Goal: Information Seeking & Learning: Find specific fact

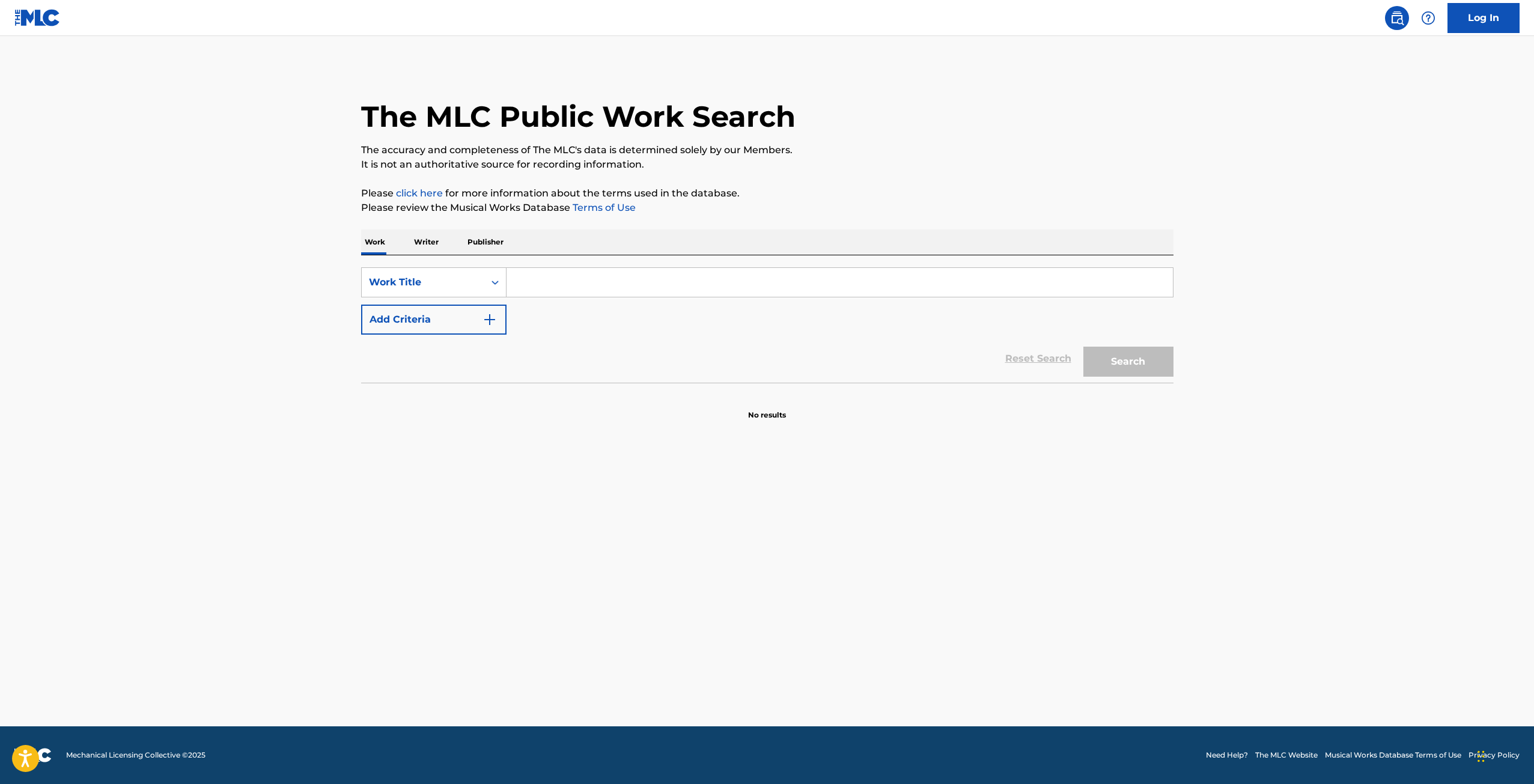
click at [627, 282] on input "Search Form" at bounding box center [839, 282] width 667 height 29
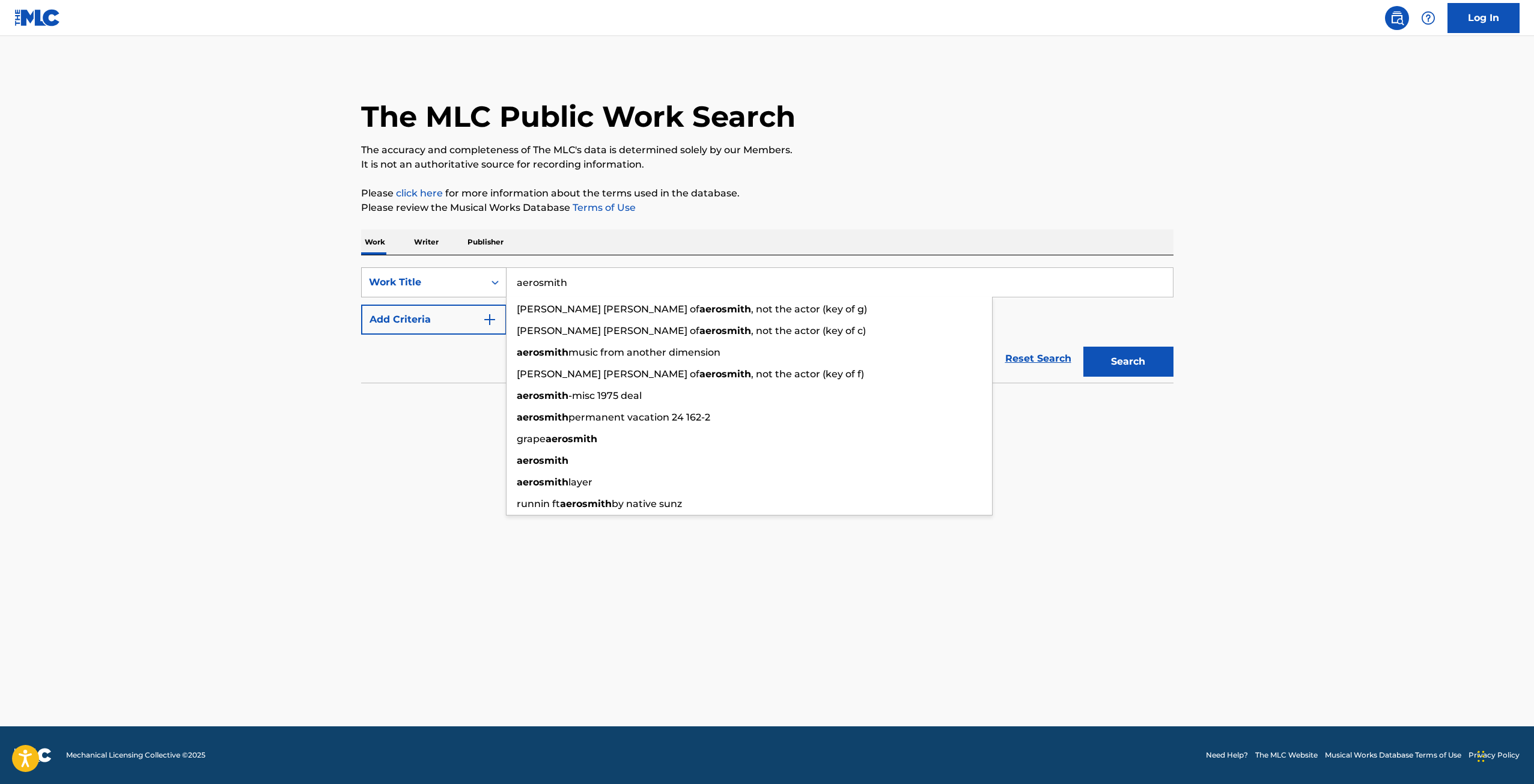
click at [439, 275] on div "Work Title" at bounding box center [423, 282] width 108 height 14
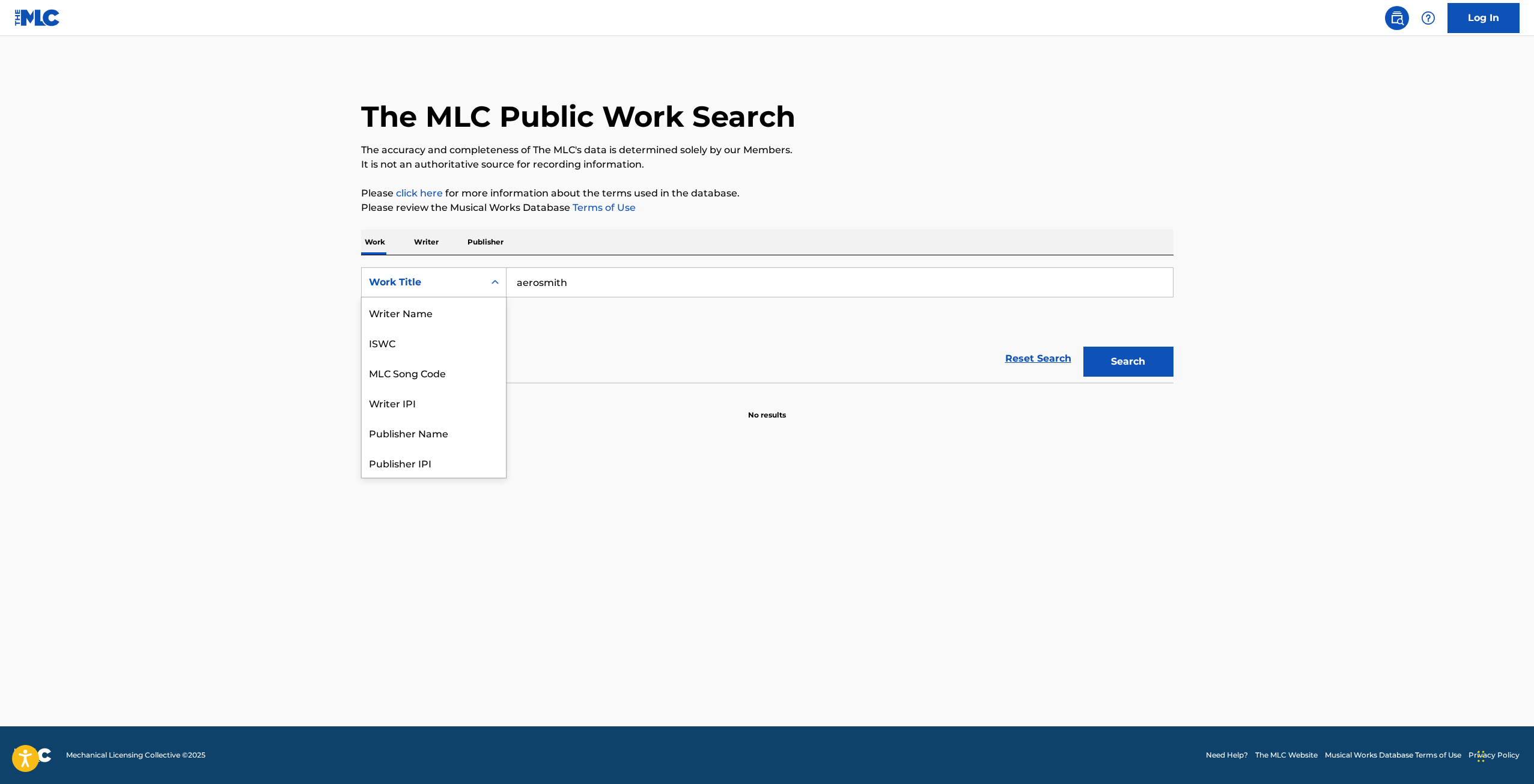
scroll to position [60, 0]
drag, startPoint x: 285, startPoint y: 412, endPoint x: 369, endPoint y: 400, distance: 84.9
click at [291, 412] on main "The MLC Public Work Search The accuracy and completeness of The MLC's data is d…" at bounding box center [767, 381] width 1534 height 690
click at [413, 279] on div "Work Title" at bounding box center [423, 282] width 108 height 14
drag, startPoint x: 880, startPoint y: 550, endPoint x: 1125, endPoint y: 437, distance: 269.8
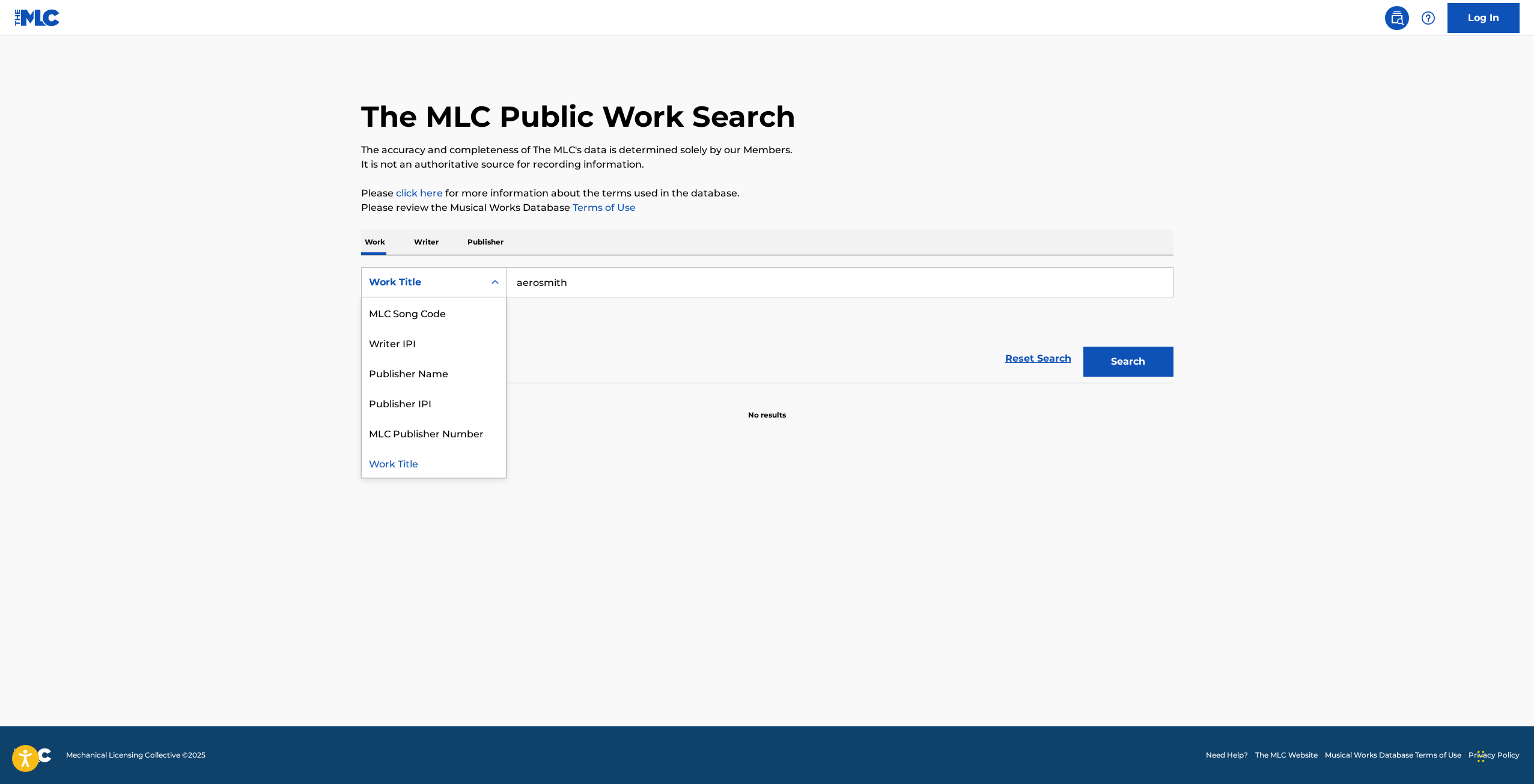
click at [904, 546] on main "The MLC Public Work Search The accuracy and completeness of The MLC's data is d…" at bounding box center [767, 381] width 1534 height 690
click at [1131, 371] on button "Search" at bounding box center [1128, 362] width 90 height 30
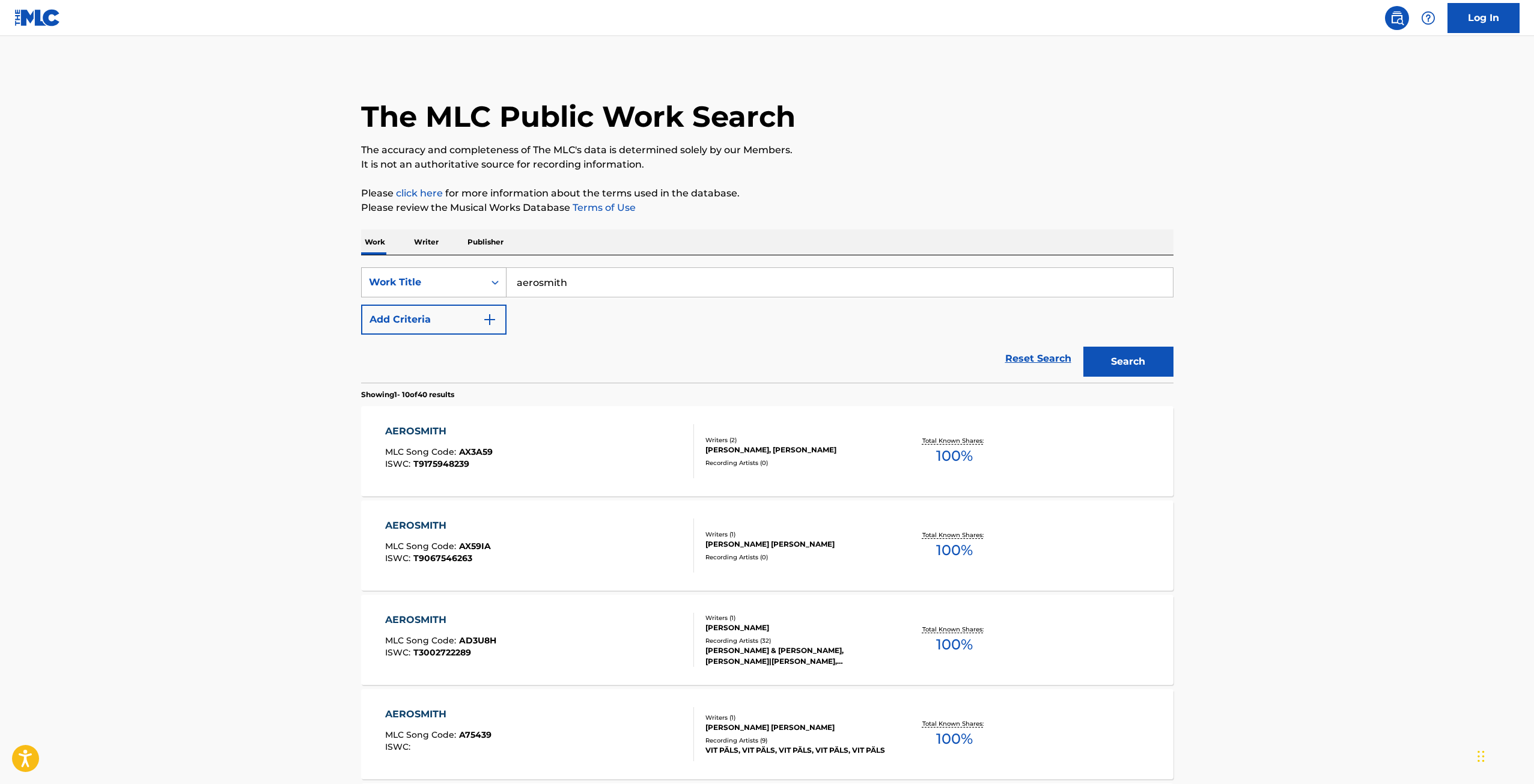
drag, startPoint x: 593, startPoint y: 288, endPoint x: 450, endPoint y: 288, distance: 143.0
click at [450, 288] on div "SearchWithCriteriab510eec6-37f3-40c7-975b-5edaba593ca9 Work Title aerosmith" at bounding box center [767, 282] width 813 height 30
type input "[PERSON_NAME]"
drag, startPoint x: 250, startPoint y: 442, endPoint x: 1081, endPoint y: 487, distance: 832.2
click at [250, 442] on main "The MLC Public Work Search The accuracy and completeness of The MLC's data is d…" at bounding box center [767, 725] width 1534 height 1377
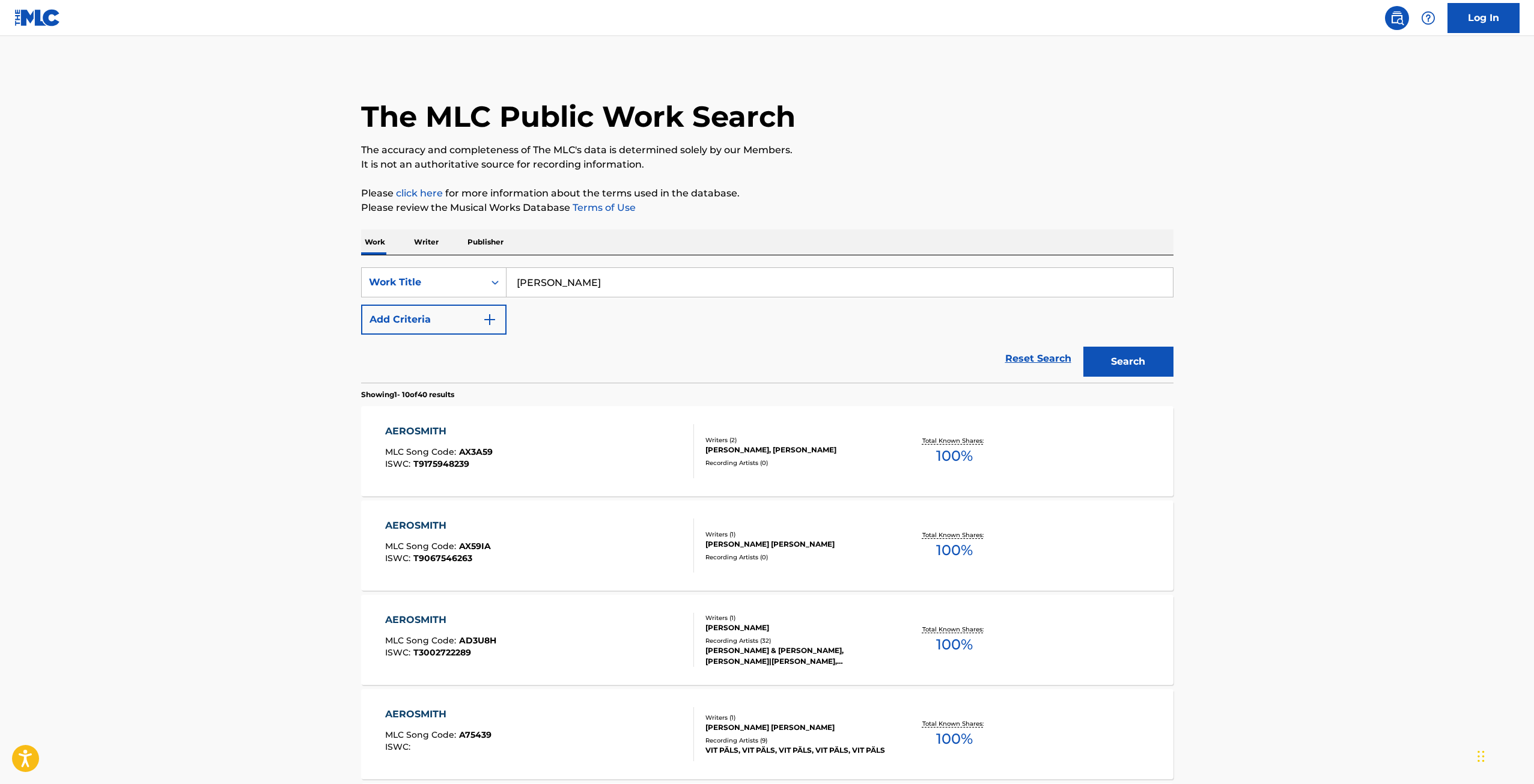
click at [1119, 365] on button "Search" at bounding box center [1128, 362] width 90 height 30
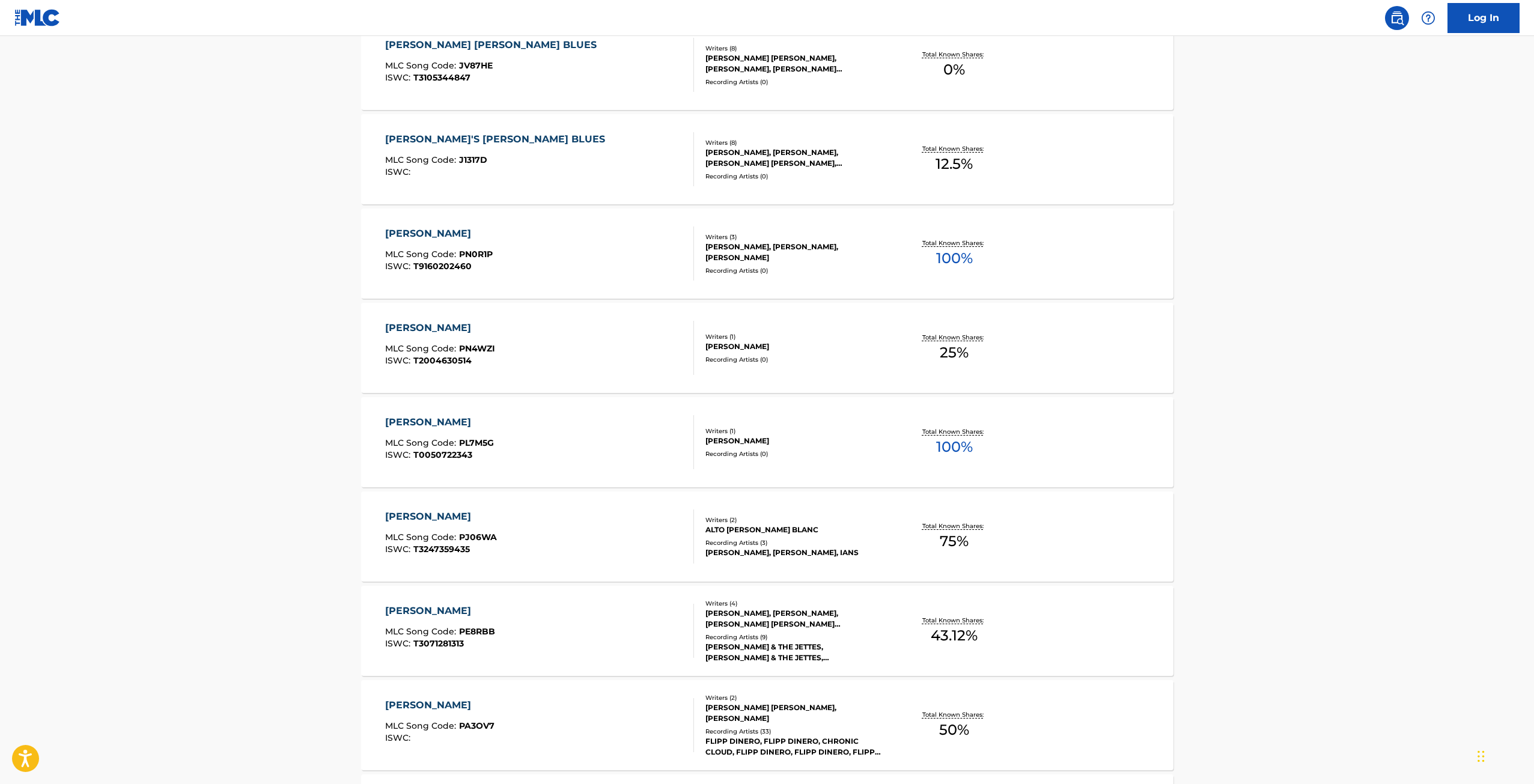
scroll to position [687, 0]
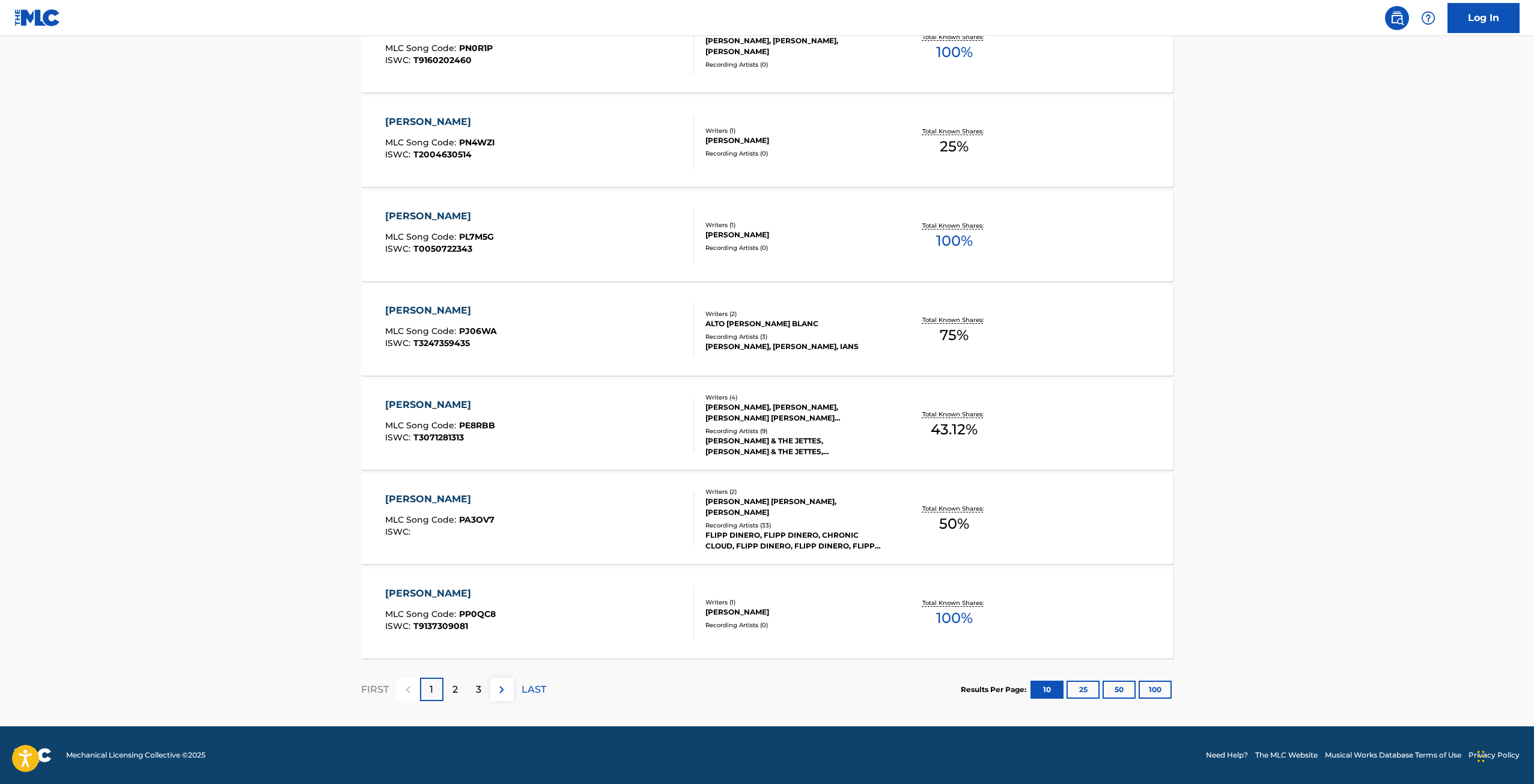
click at [459, 694] on div "2" at bounding box center [455, 689] width 23 height 23
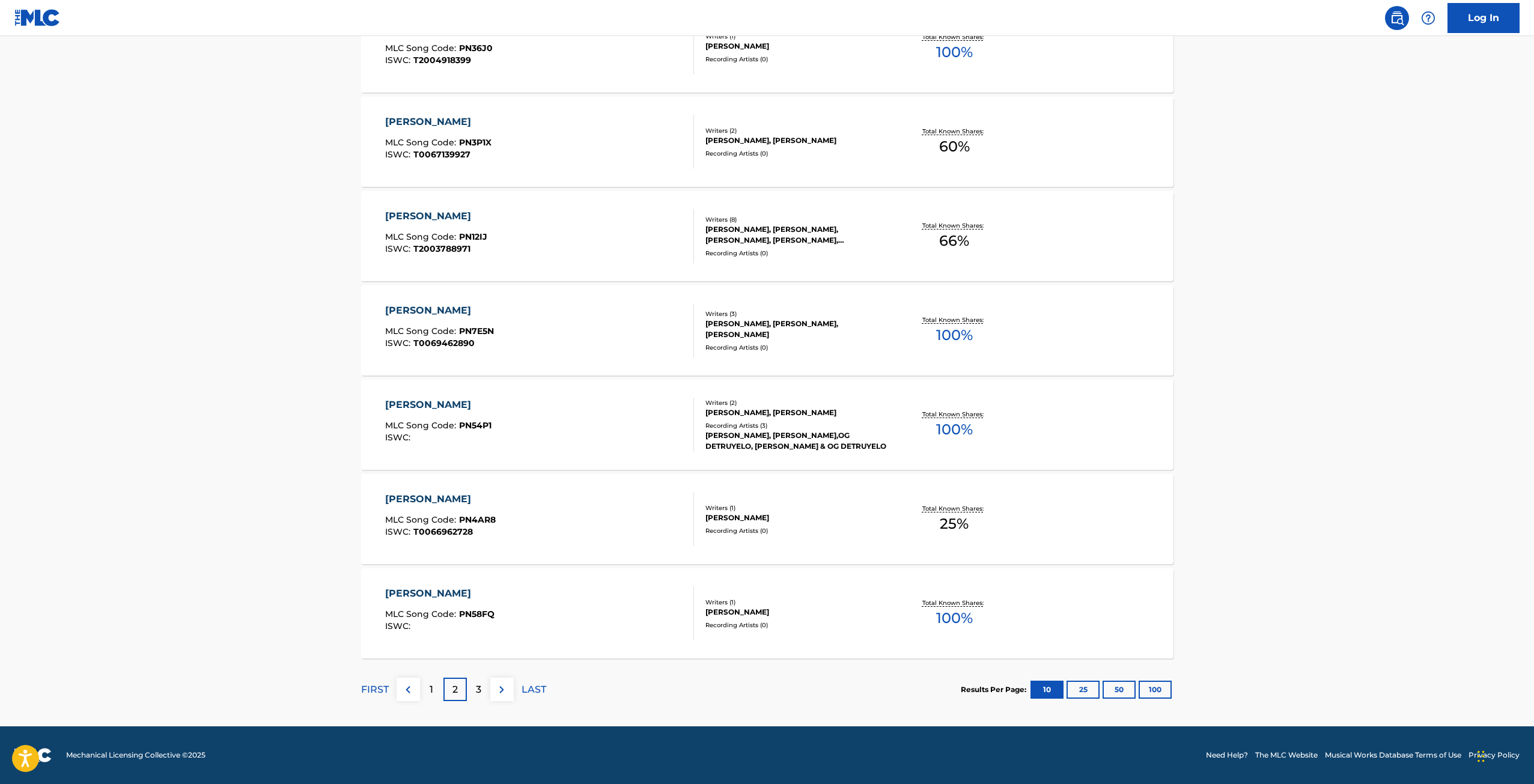
click at [471, 693] on div "3" at bounding box center [478, 689] width 23 height 23
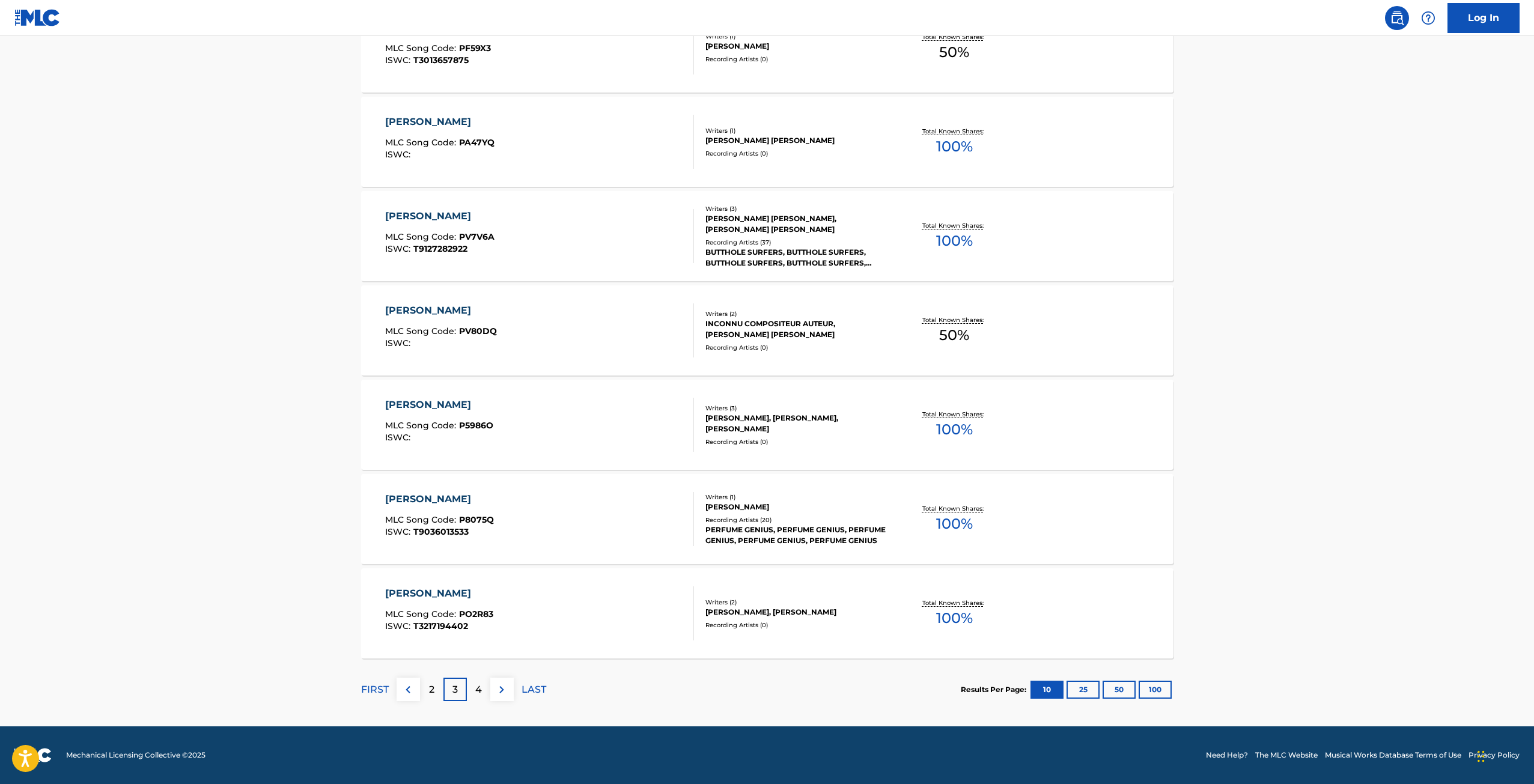
click at [471, 686] on div "4" at bounding box center [478, 689] width 23 height 23
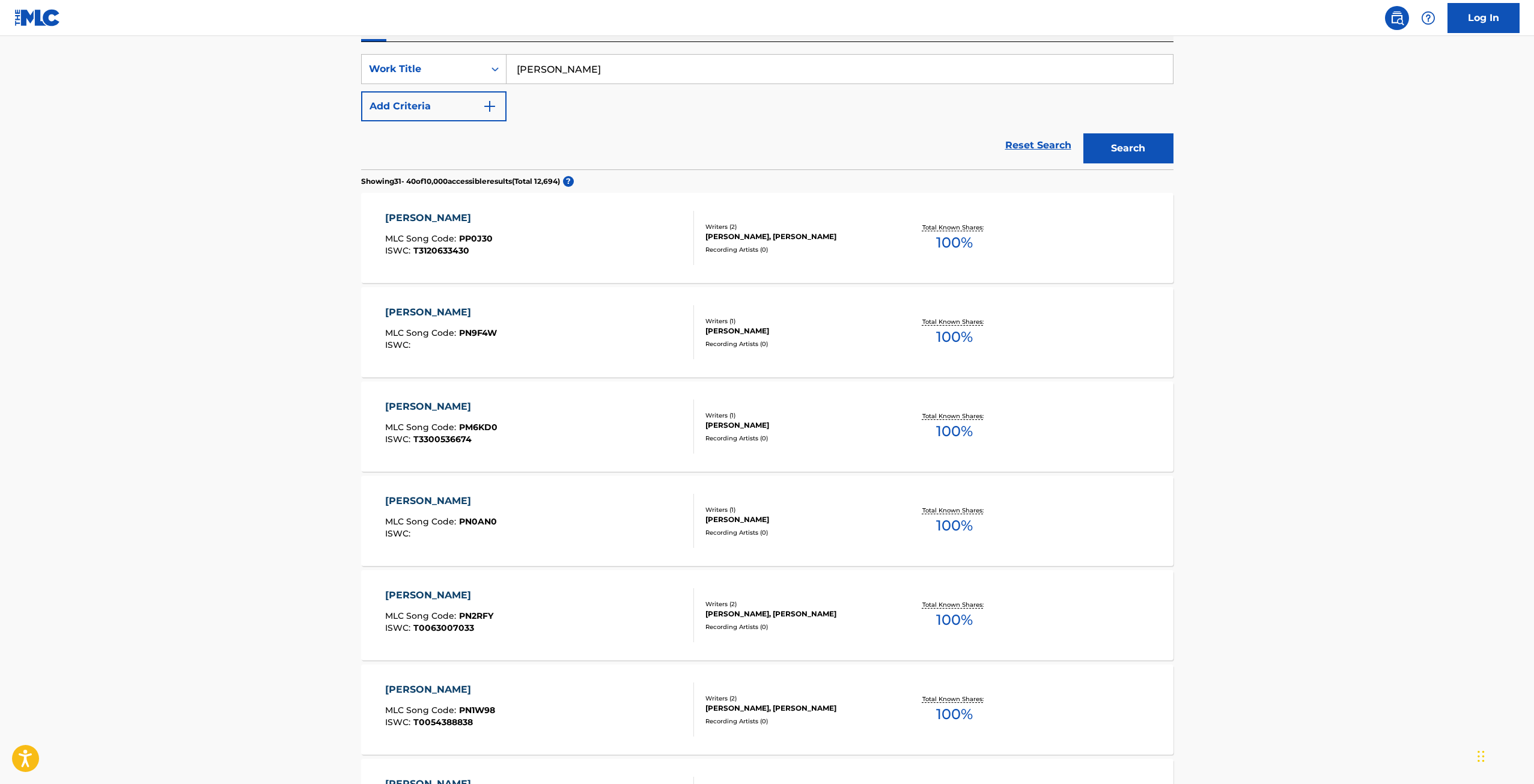
scroll to position [0, 0]
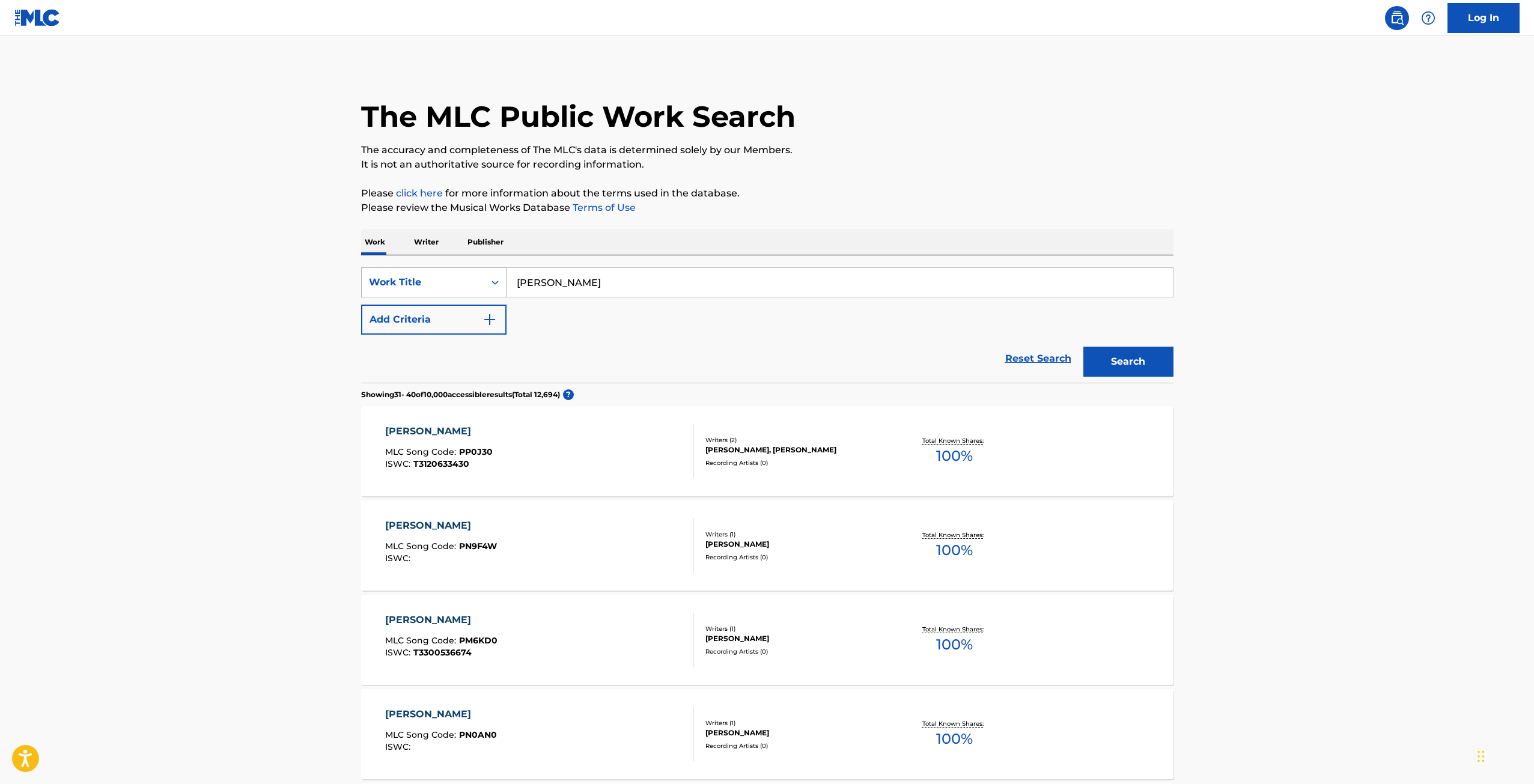
click at [471, 286] on div "Work Title" at bounding box center [423, 282] width 108 height 14
click at [425, 310] on div "Writer Name" at bounding box center [434, 313] width 145 height 30
click at [655, 282] on input "Search Form" at bounding box center [839, 282] width 667 height 29
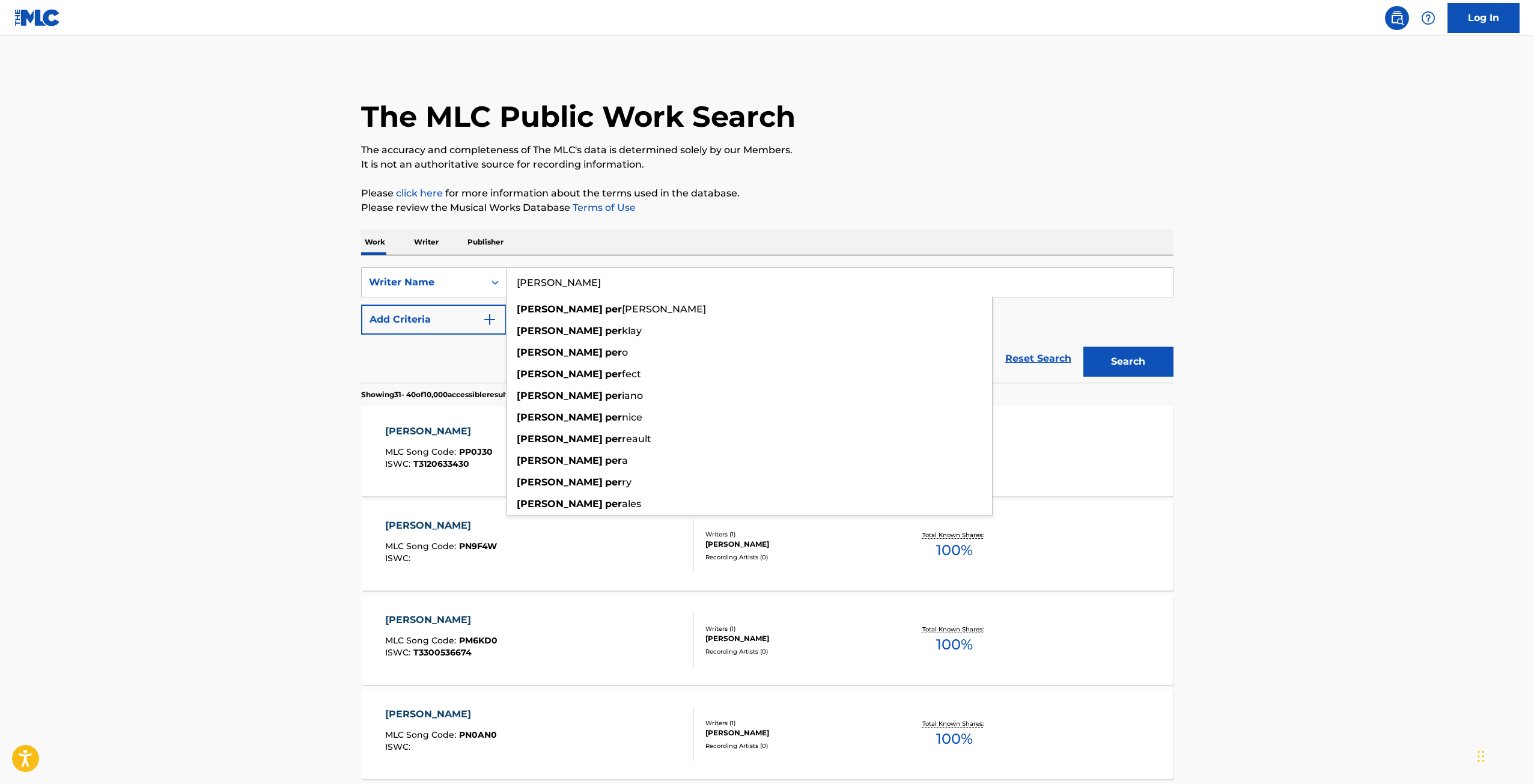
type input "[PERSON_NAME]"
click at [1084, 347] on button "Search" at bounding box center [1128, 362] width 90 height 30
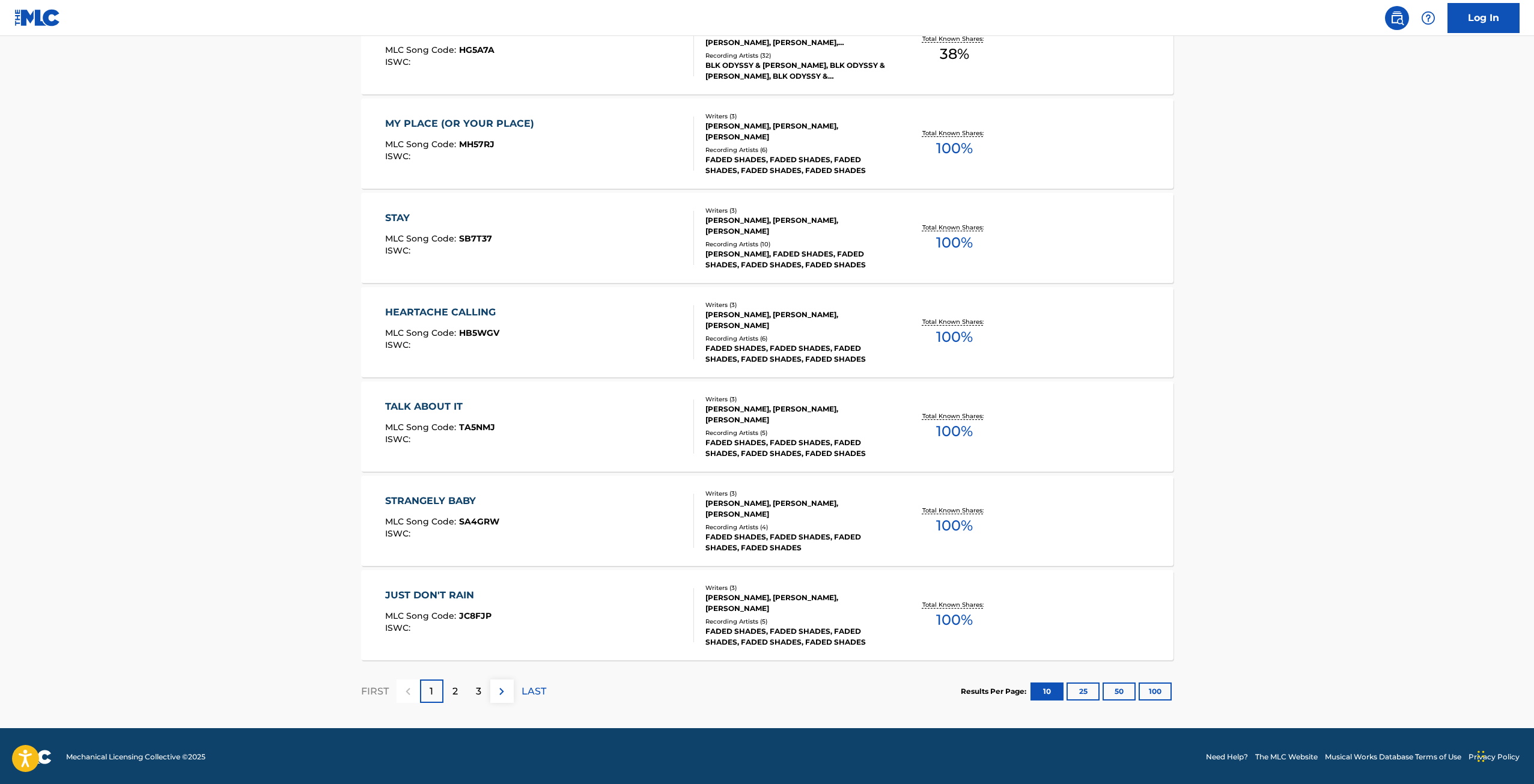
scroll to position [687, 0]
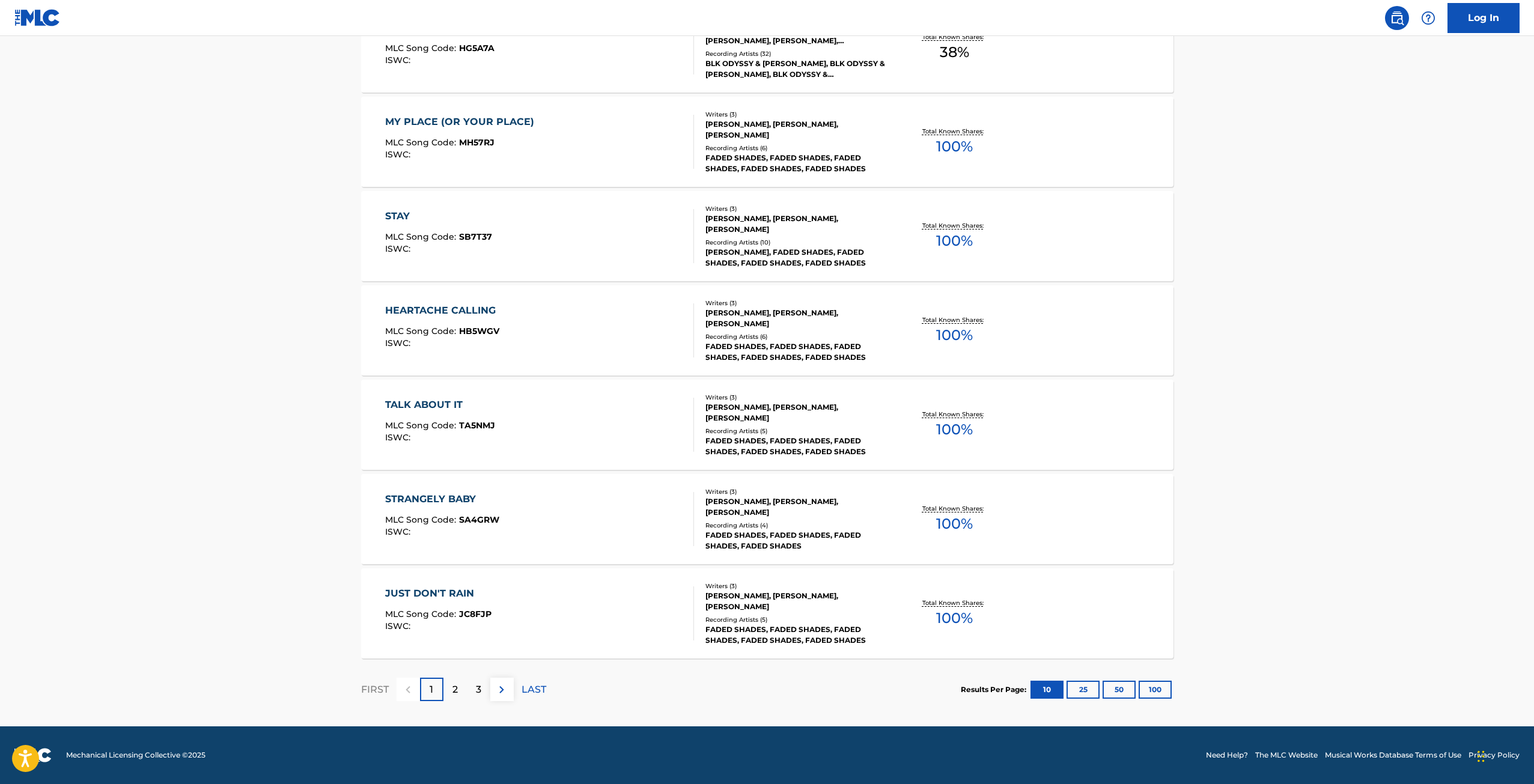
click at [477, 690] on p "3" at bounding box center [478, 689] width 5 height 14
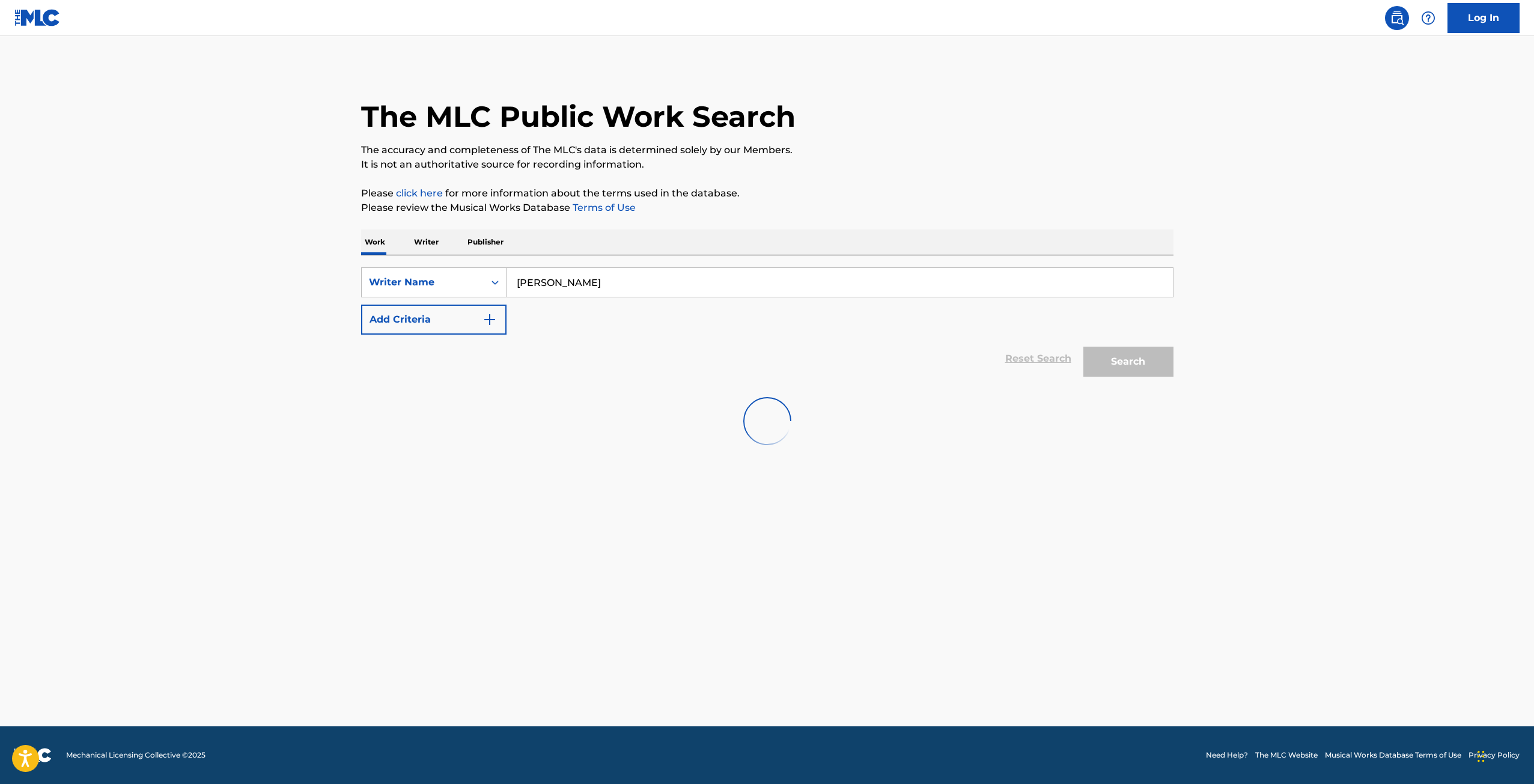
scroll to position [0, 0]
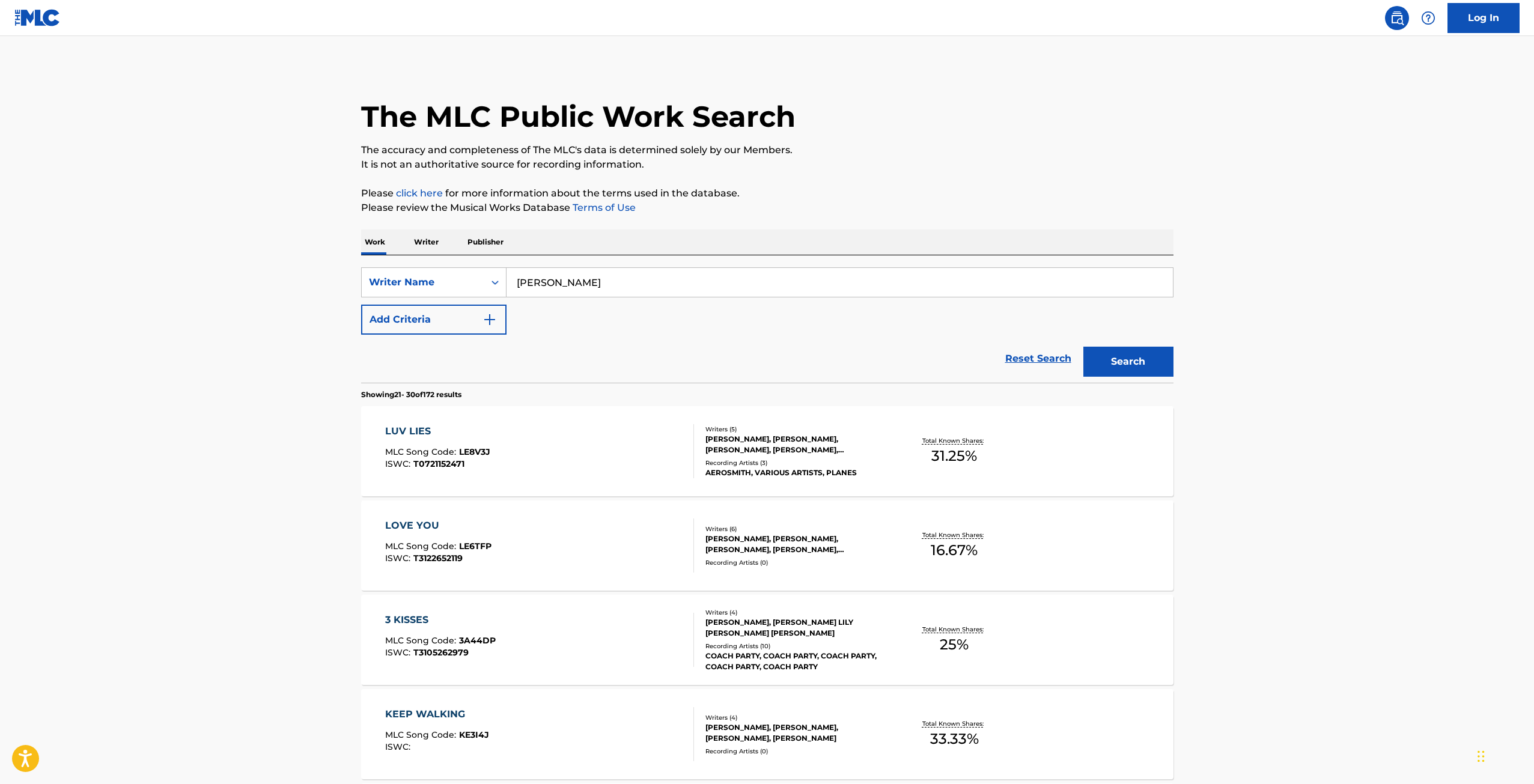
click at [422, 437] on div "LUV LIES" at bounding box center [437, 431] width 105 height 14
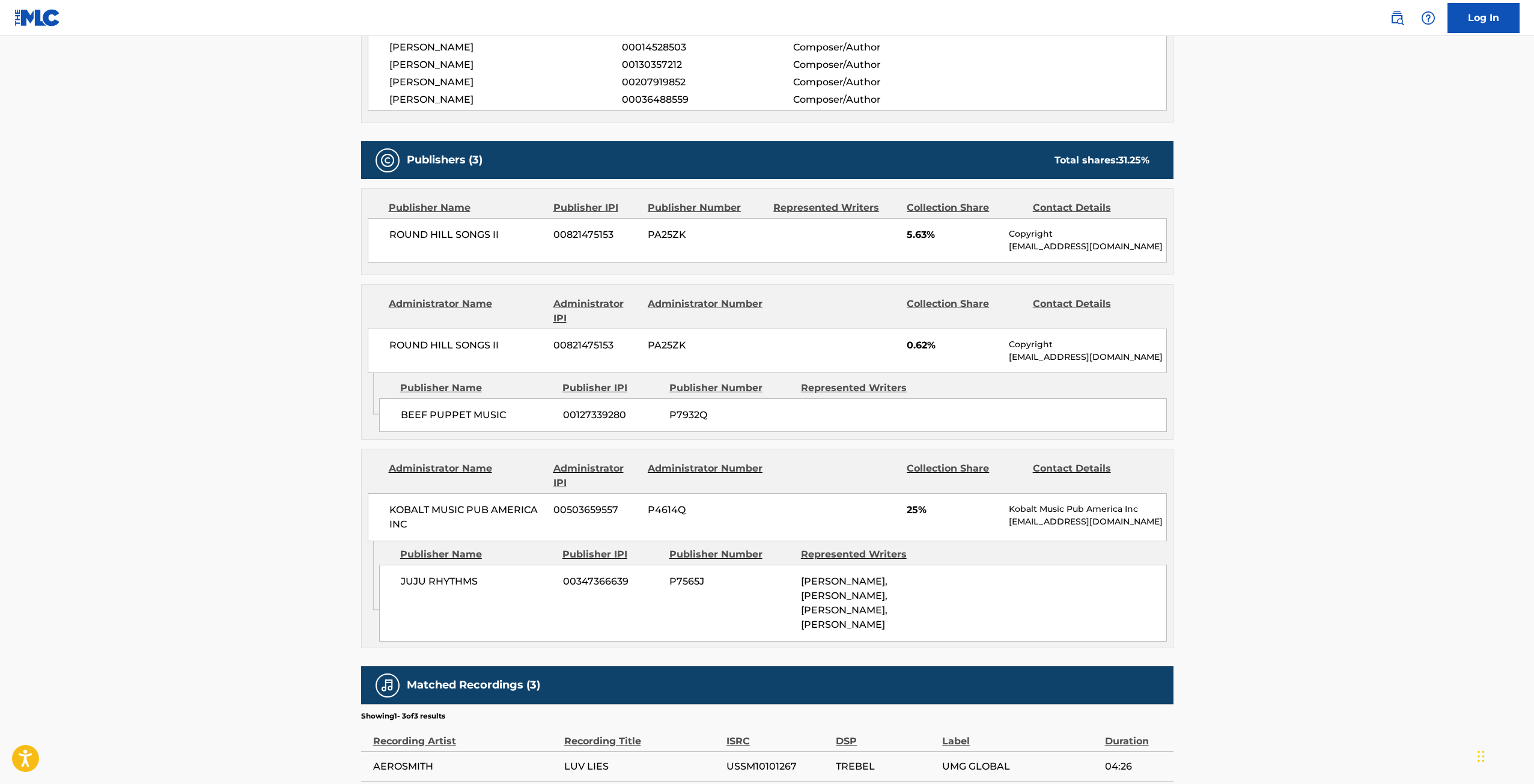
scroll to position [614, 0]
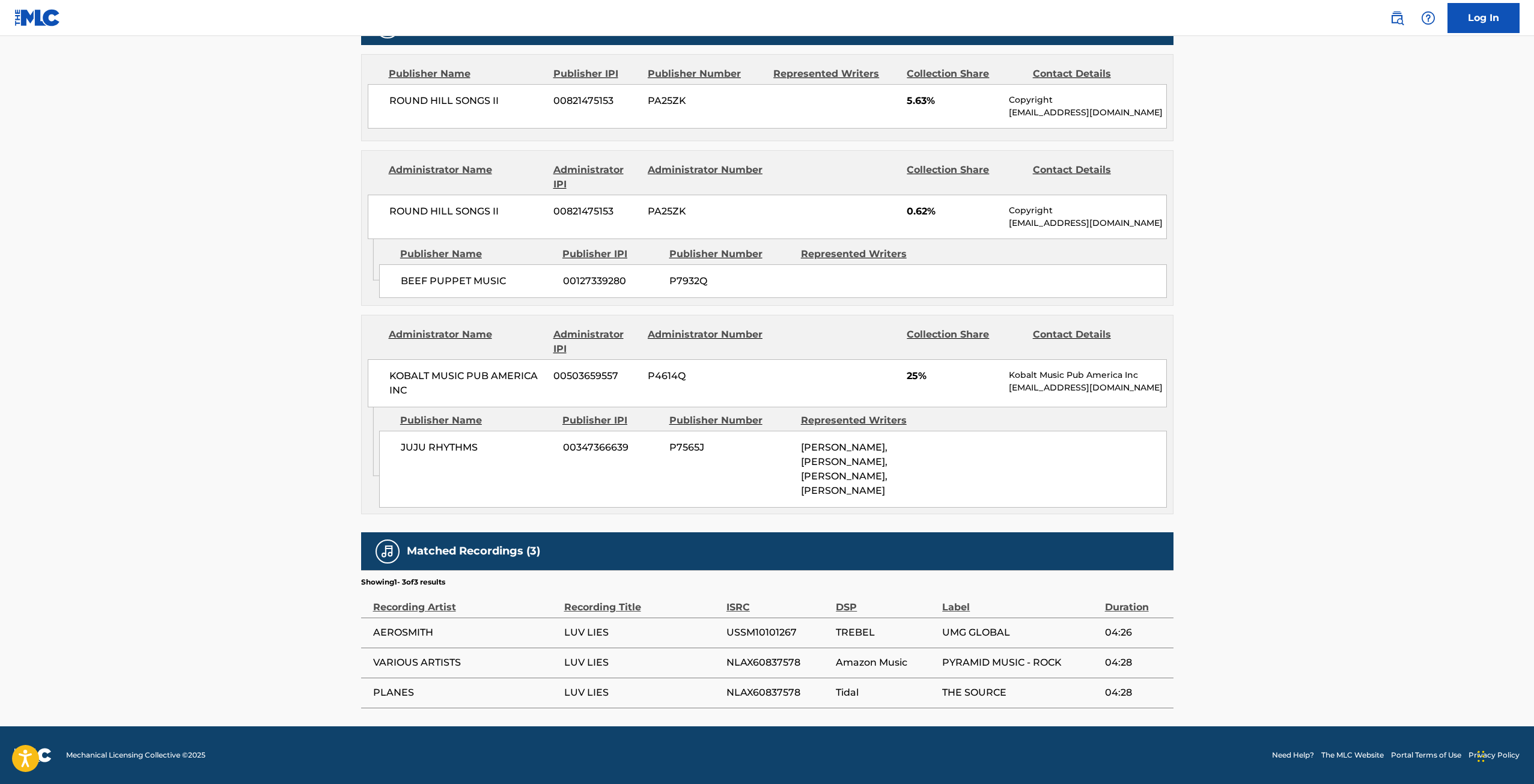
drag, startPoint x: 915, startPoint y: 490, endPoint x: 770, endPoint y: 488, distance: 145.0
click at [770, 488] on div "JUJU RHYTHMS 00347366639 P7565J [PERSON_NAME], [PERSON_NAME], [PERSON_NAME], [P…" at bounding box center [773, 469] width 788 height 77
copy span "[PERSON_NAME]"
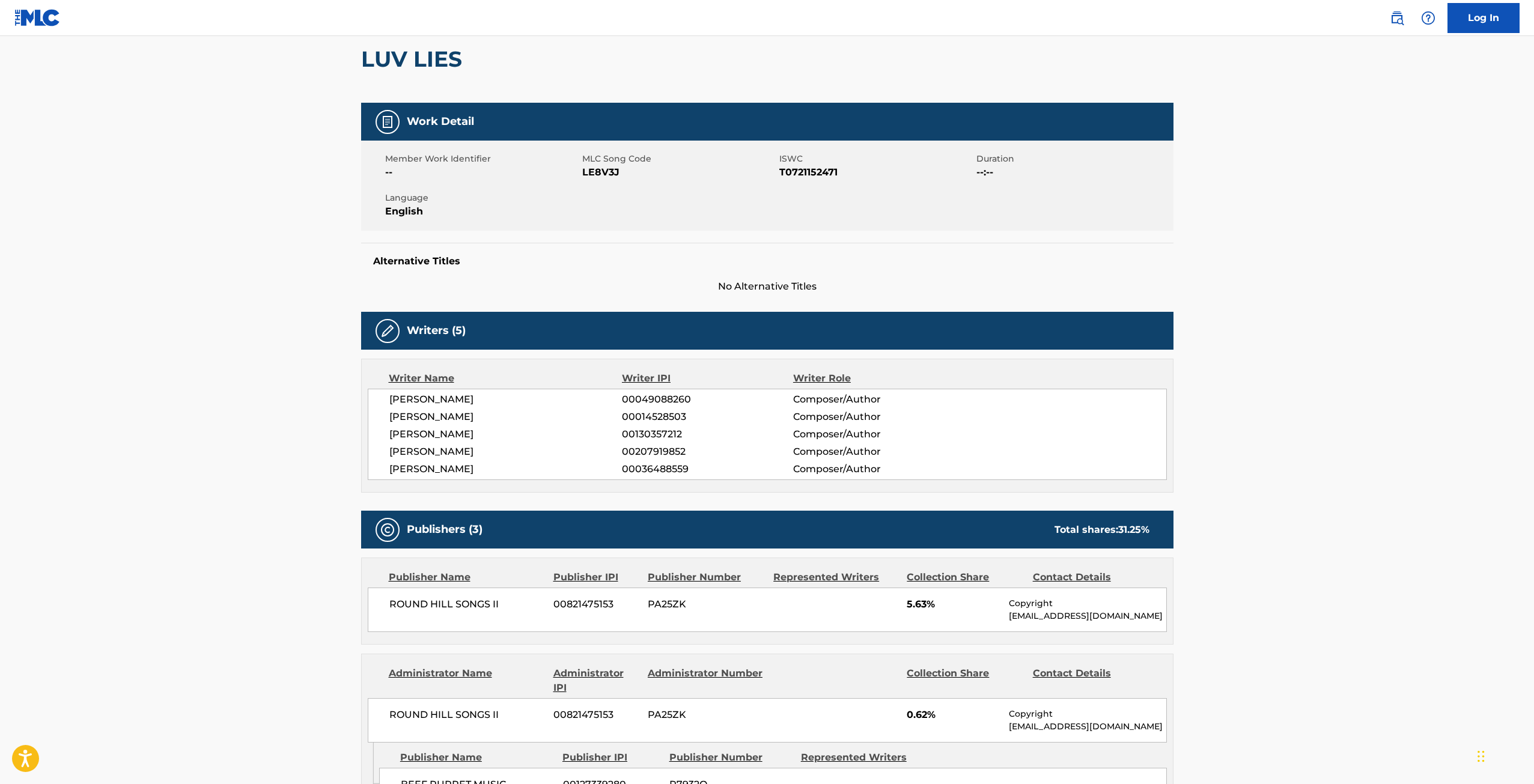
scroll to position [0, 0]
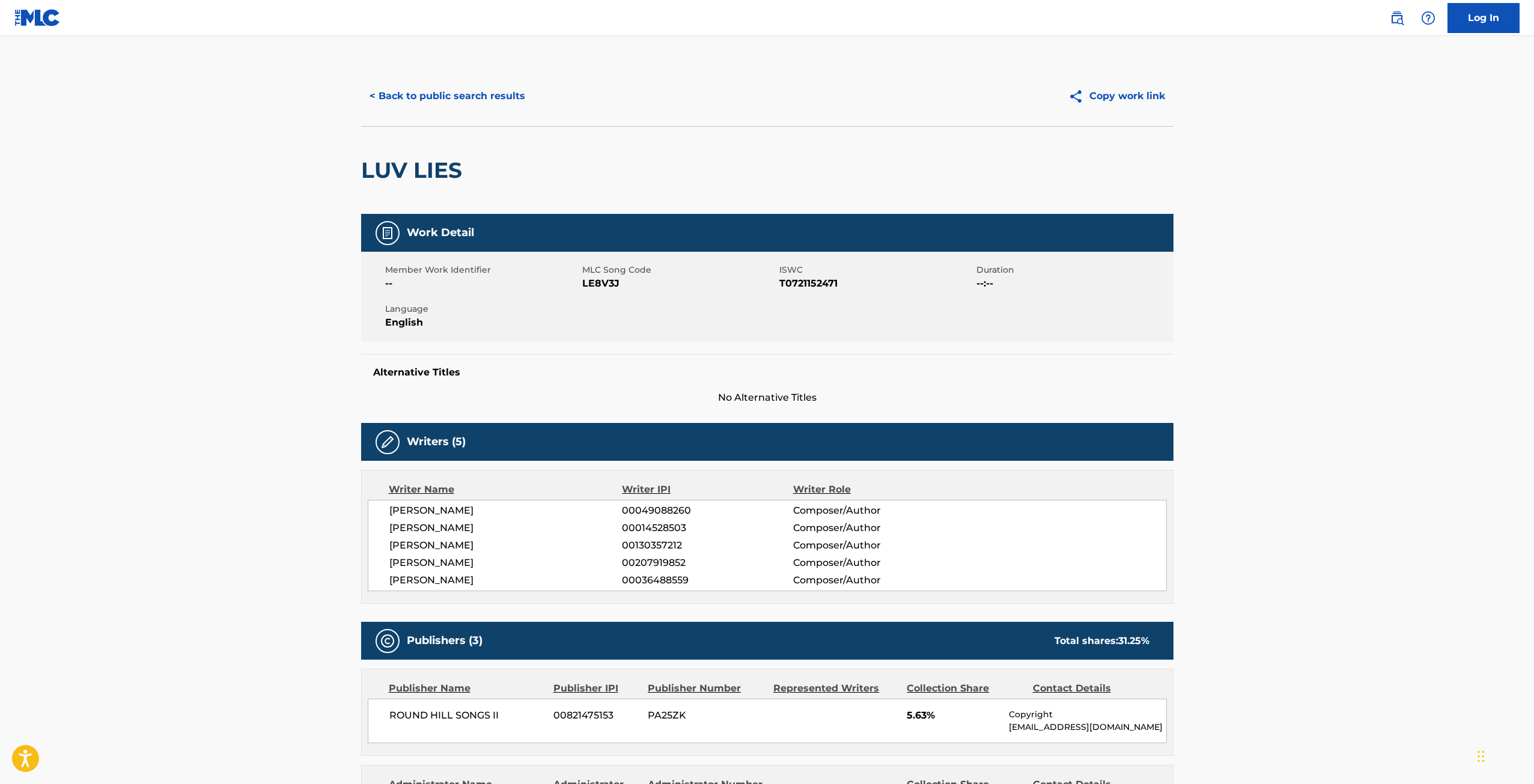
click at [495, 86] on button "< Back to public search results" at bounding box center [447, 96] width 173 height 30
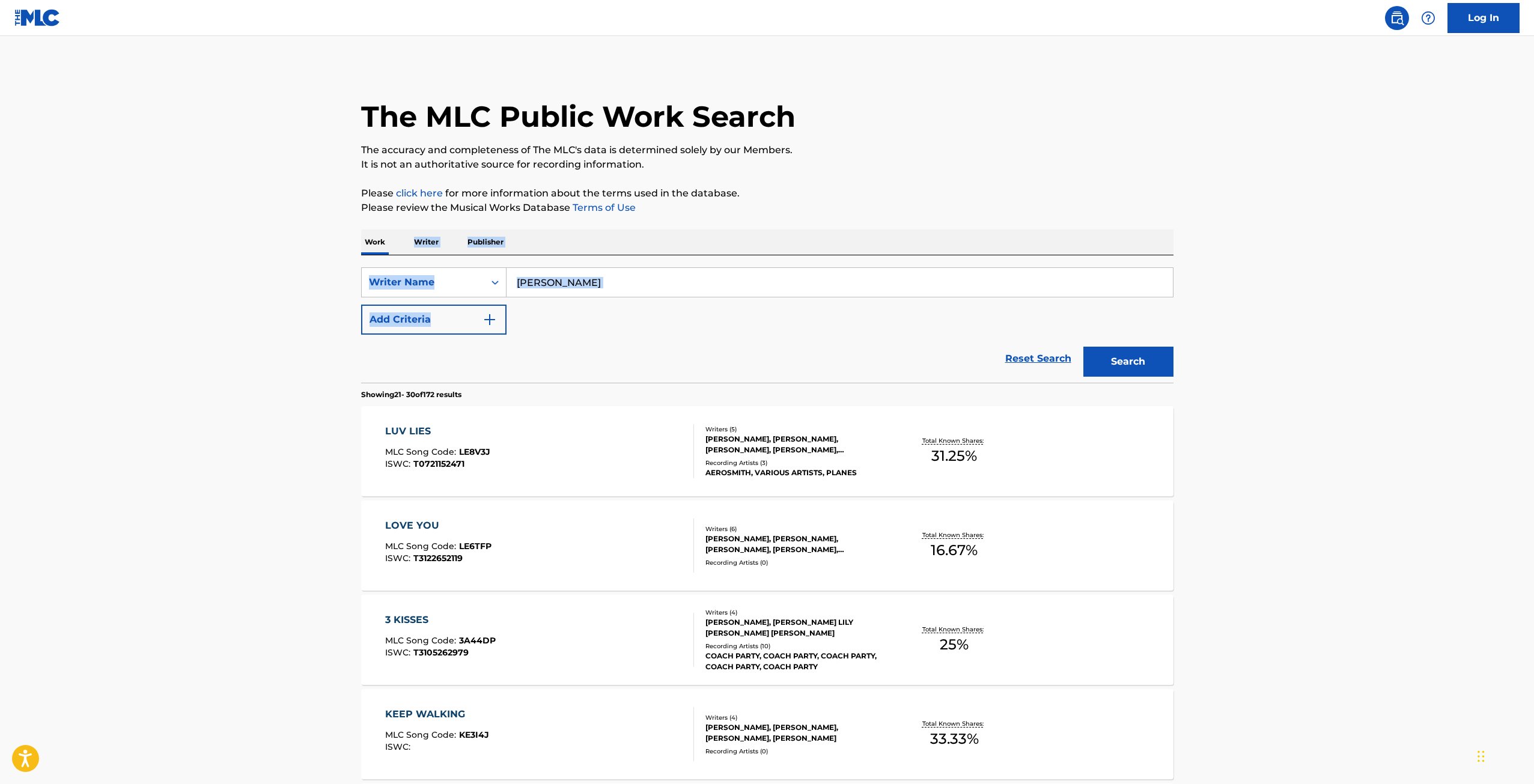
drag, startPoint x: 395, startPoint y: 242, endPoint x: 533, endPoint y: 258, distance: 138.9
click at [591, 284] on input "[PERSON_NAME]" at bounding box center [839, 282] width 667 height 29
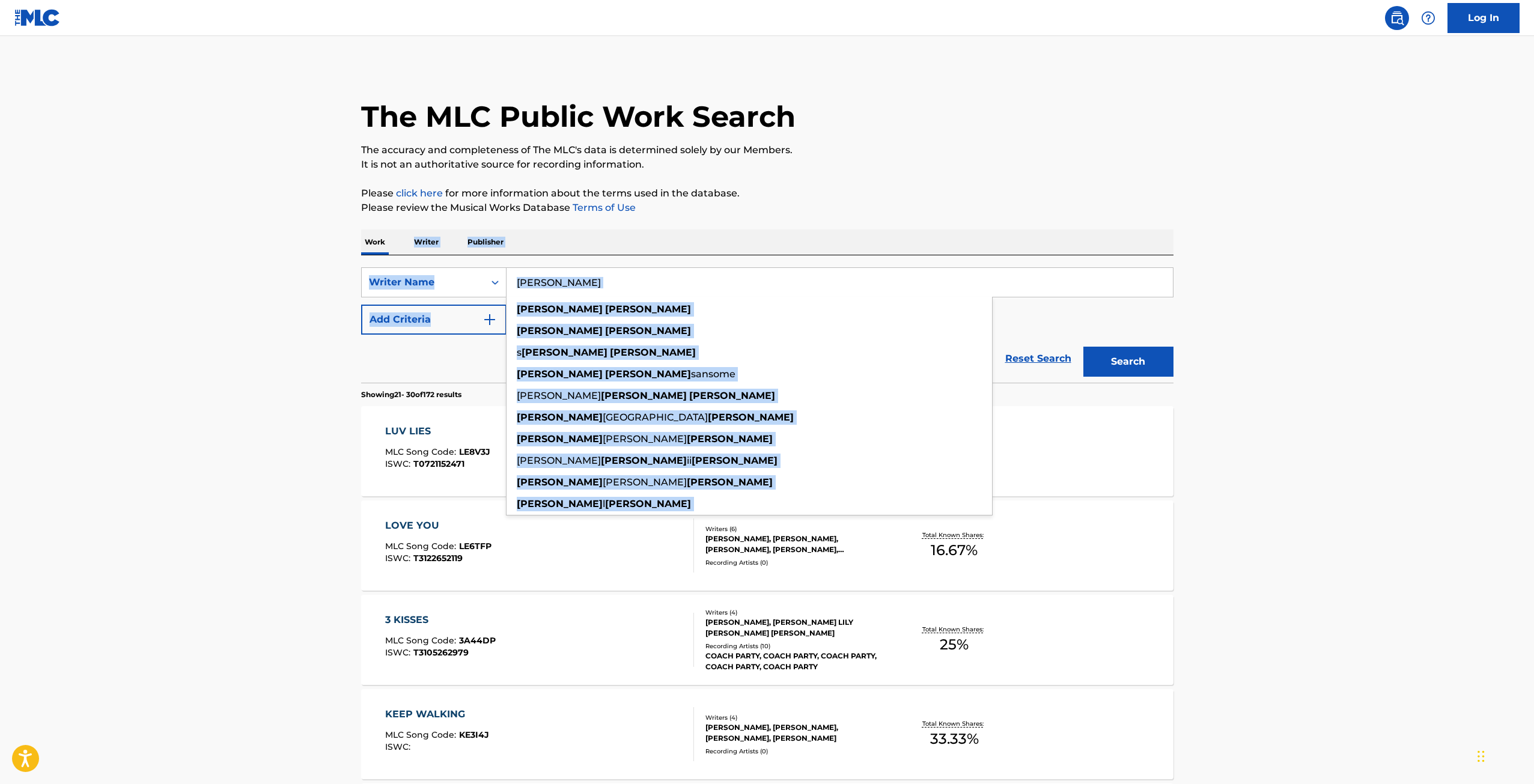
click at [604, 276] on input "[PERSON_NAME]" at bounding box center [839, 282] width 667 height 29
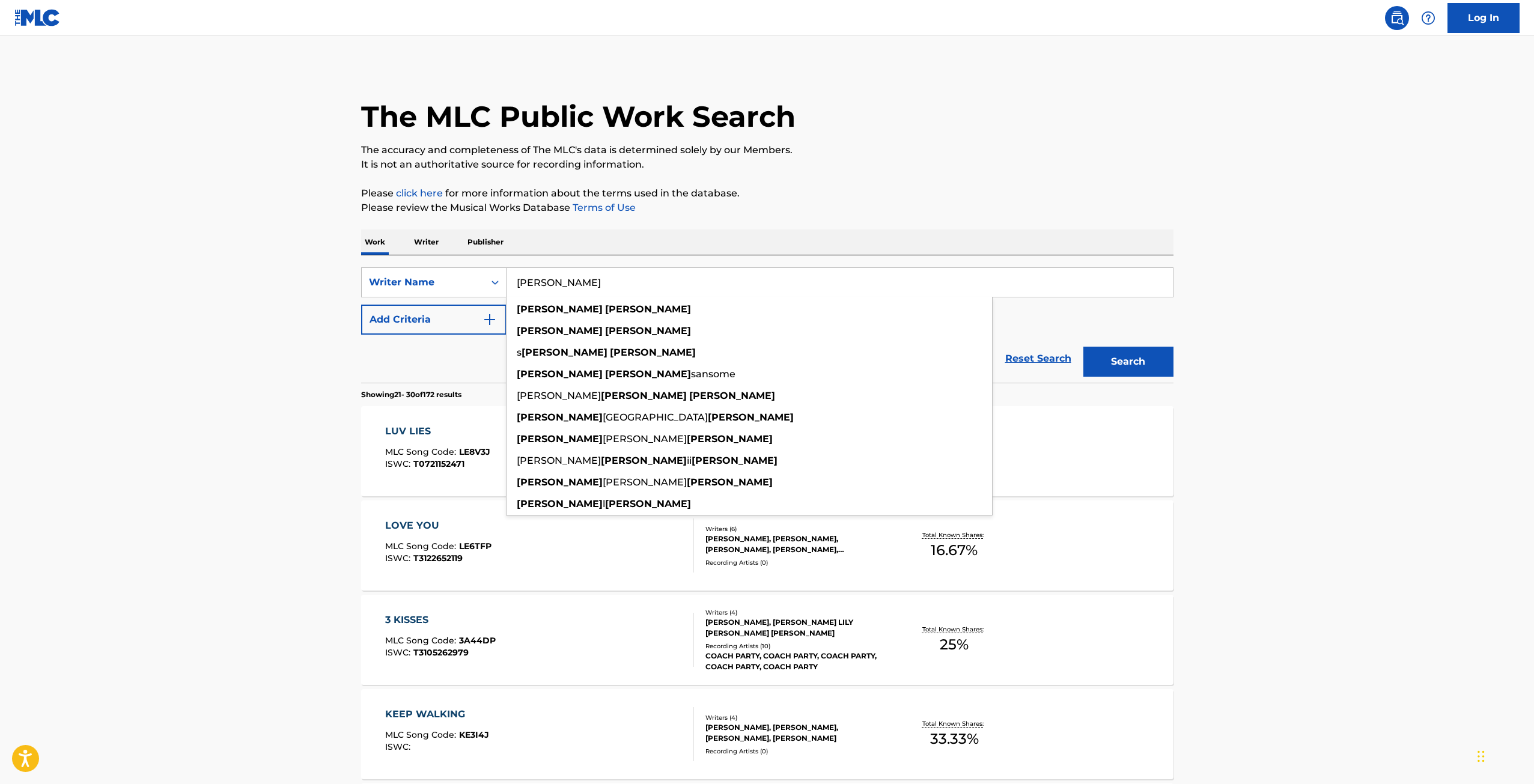
drag, startPoint x: 585, startPoint y: 276, endPoint x: 382, endPoint y: 253, distance: 204.3
paste input "[PERSON_NAME]"
type input "[PERSON_NAME]"
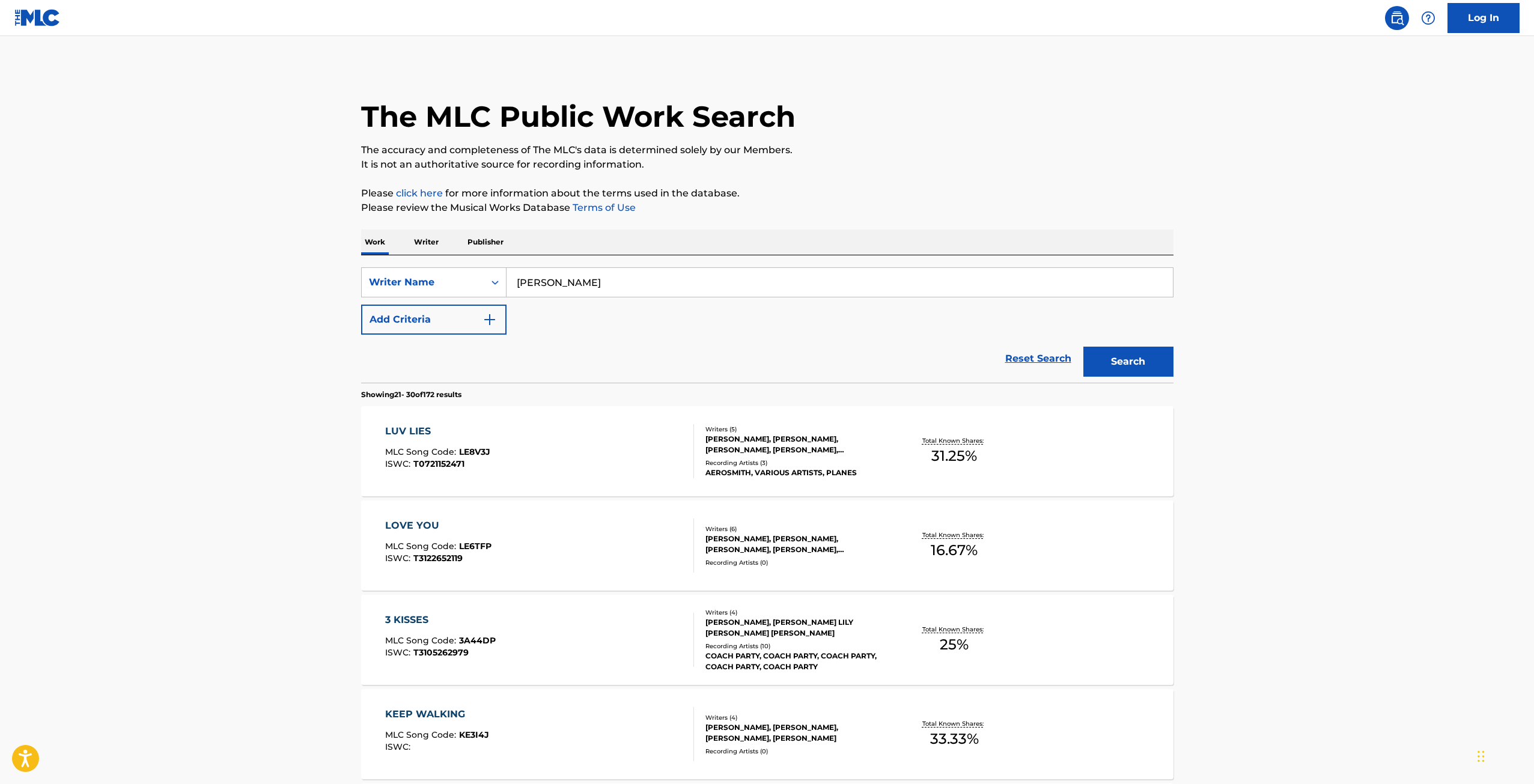
click at [1117, 360] on button "Search" at bounding box center [1128, 362] width 90 height 30
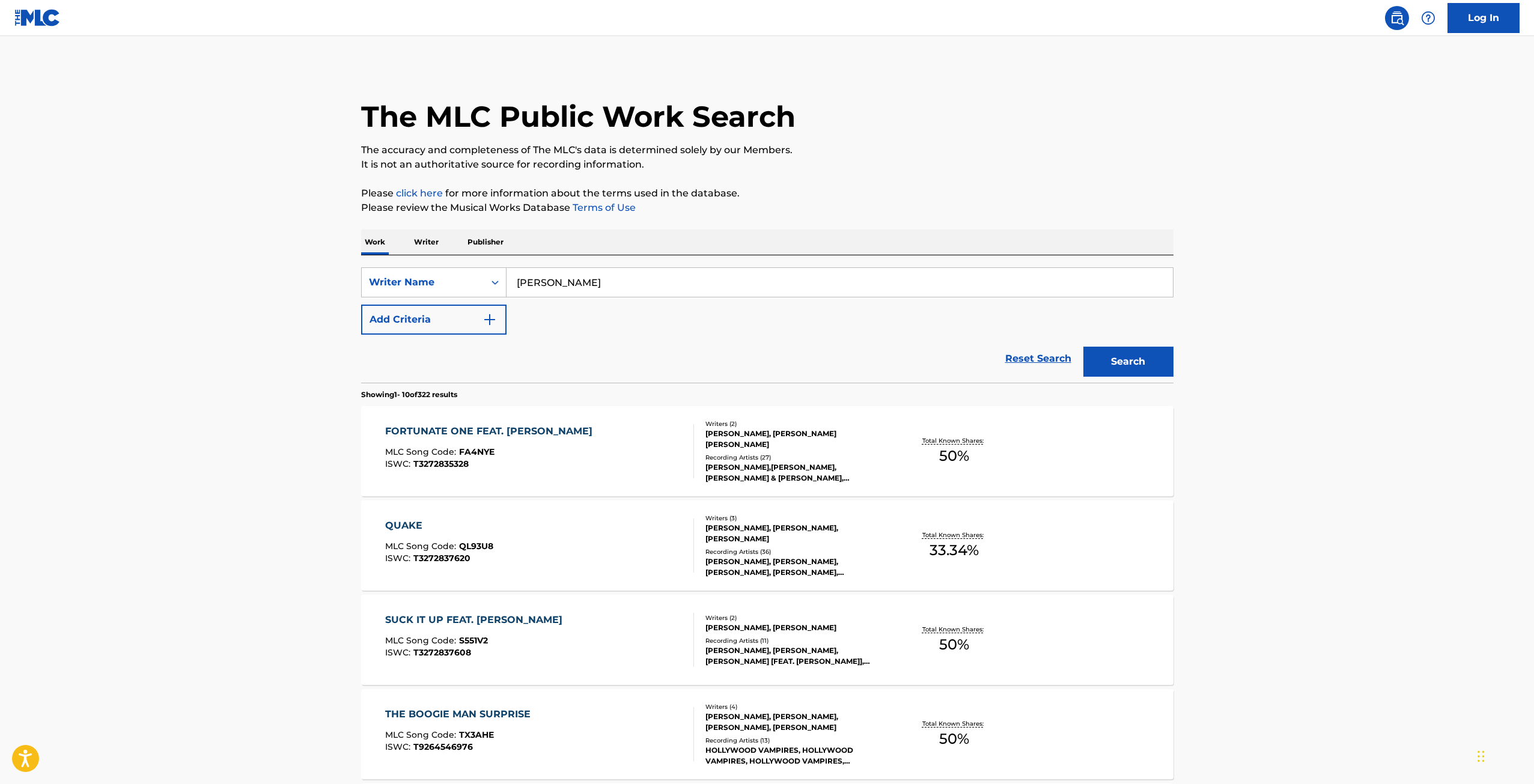
click at [404, 530] on div "QUAKE" at bounding box center [439, 525] width 108 height 14
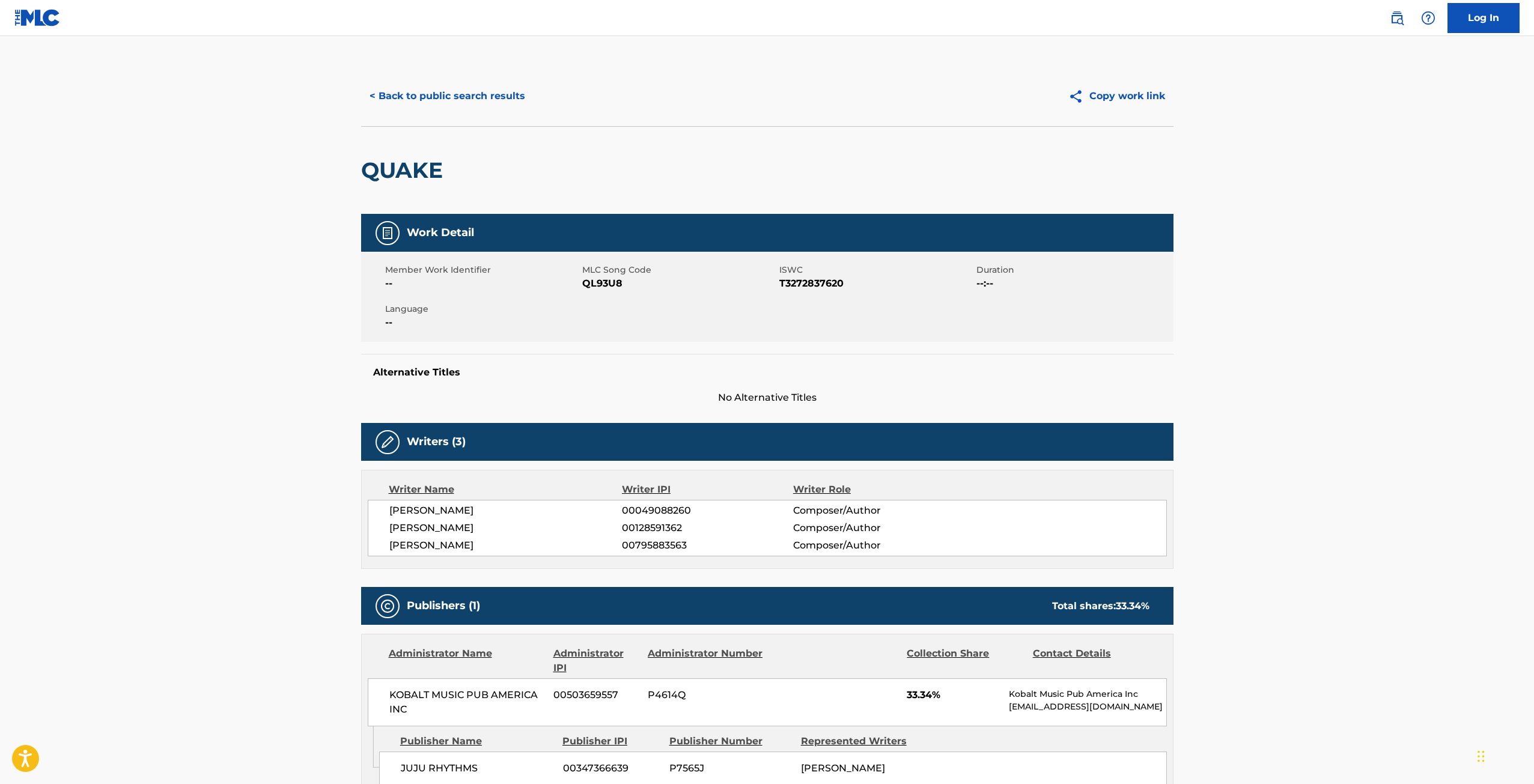
scroll to position [481, 0]
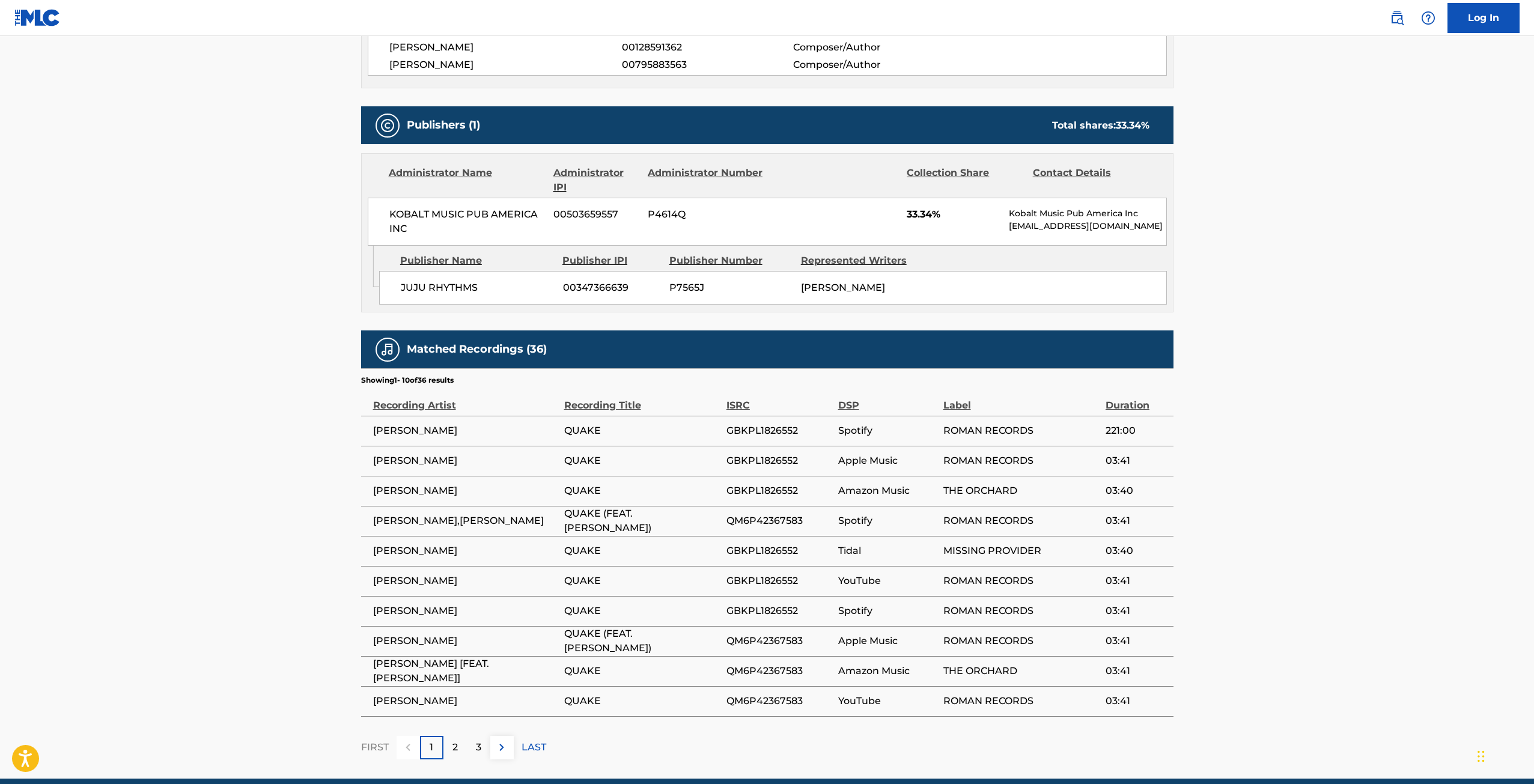
click at [481, 751] on p "3" at bounding box center [478, 747] width 5 height 14
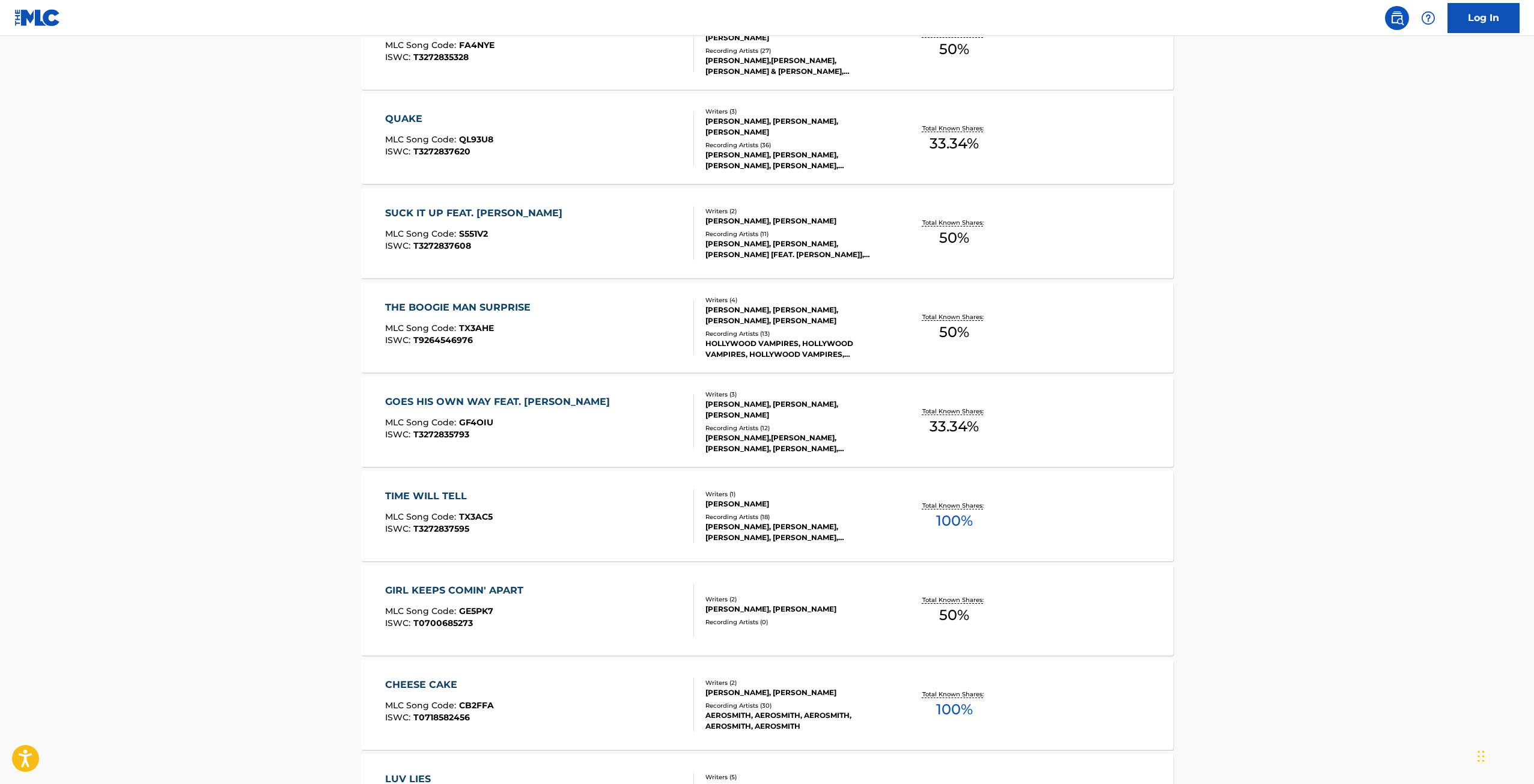
scroll to position [481, 0]
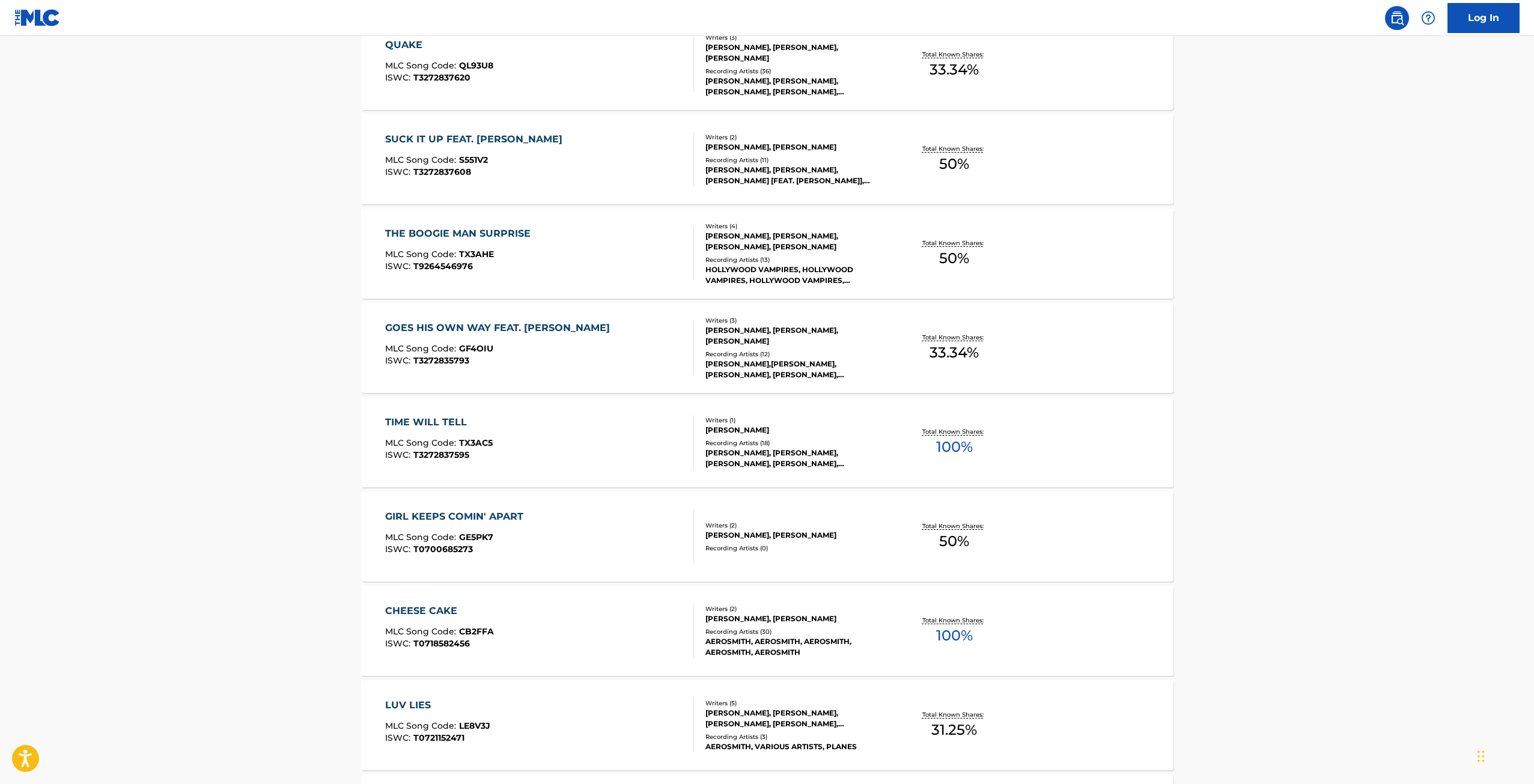
click at [420, 611] on div "CHEESE CAKE" at bounding box center [440, 611] width 109 height 14
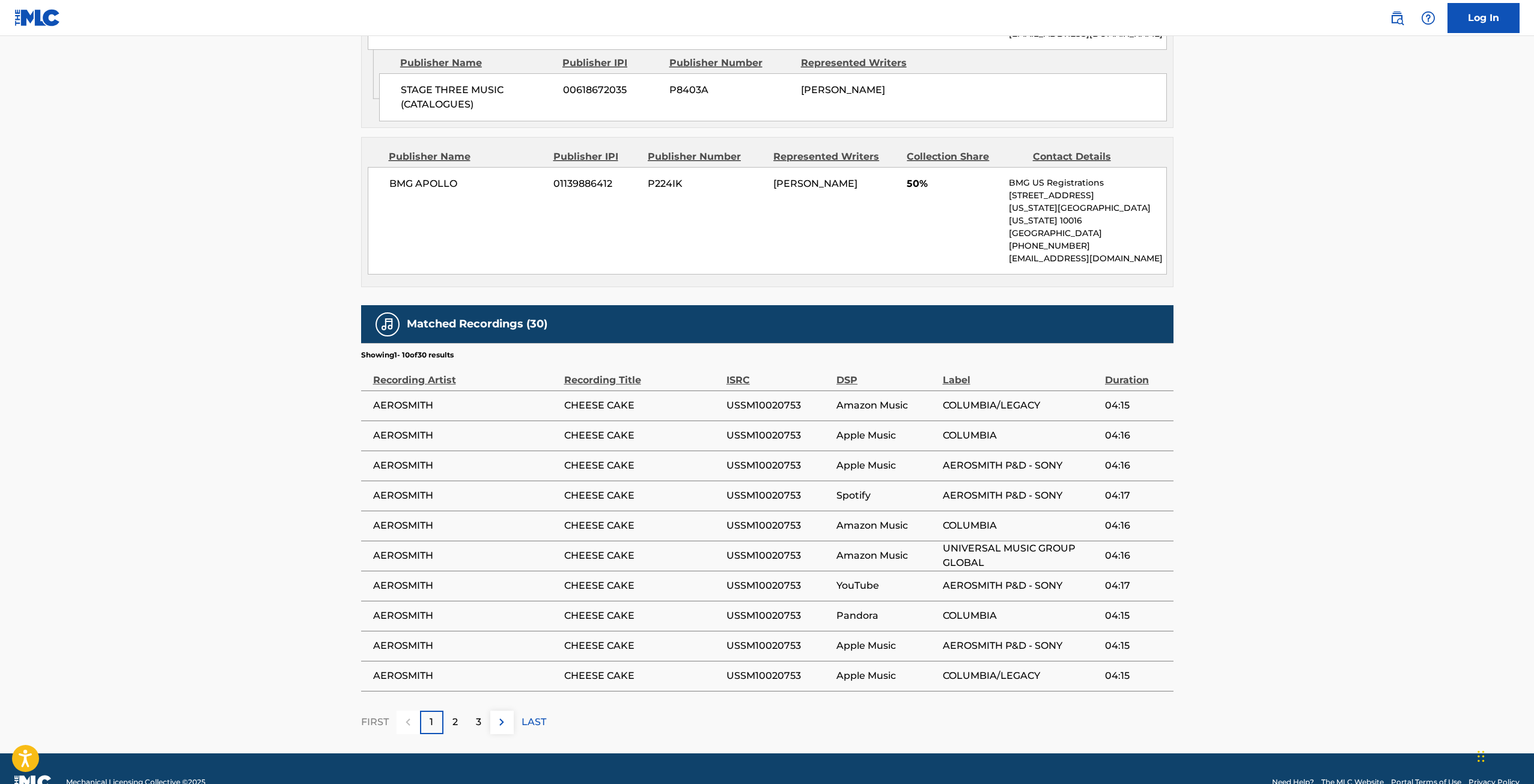
scroll to position [720, 0]
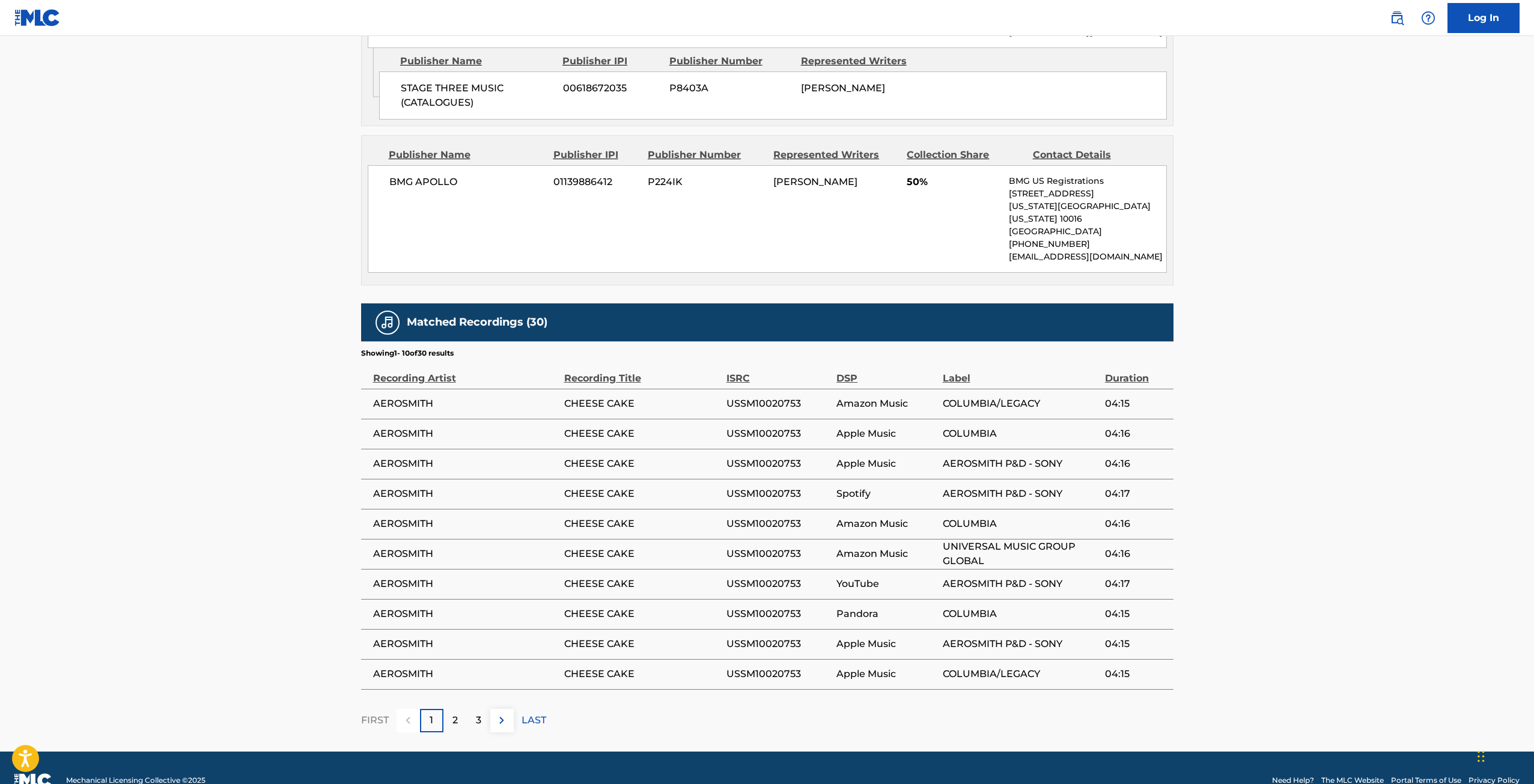
click at [473, 709] on div "3" at bounding box center [478, 720] width 23 height 23
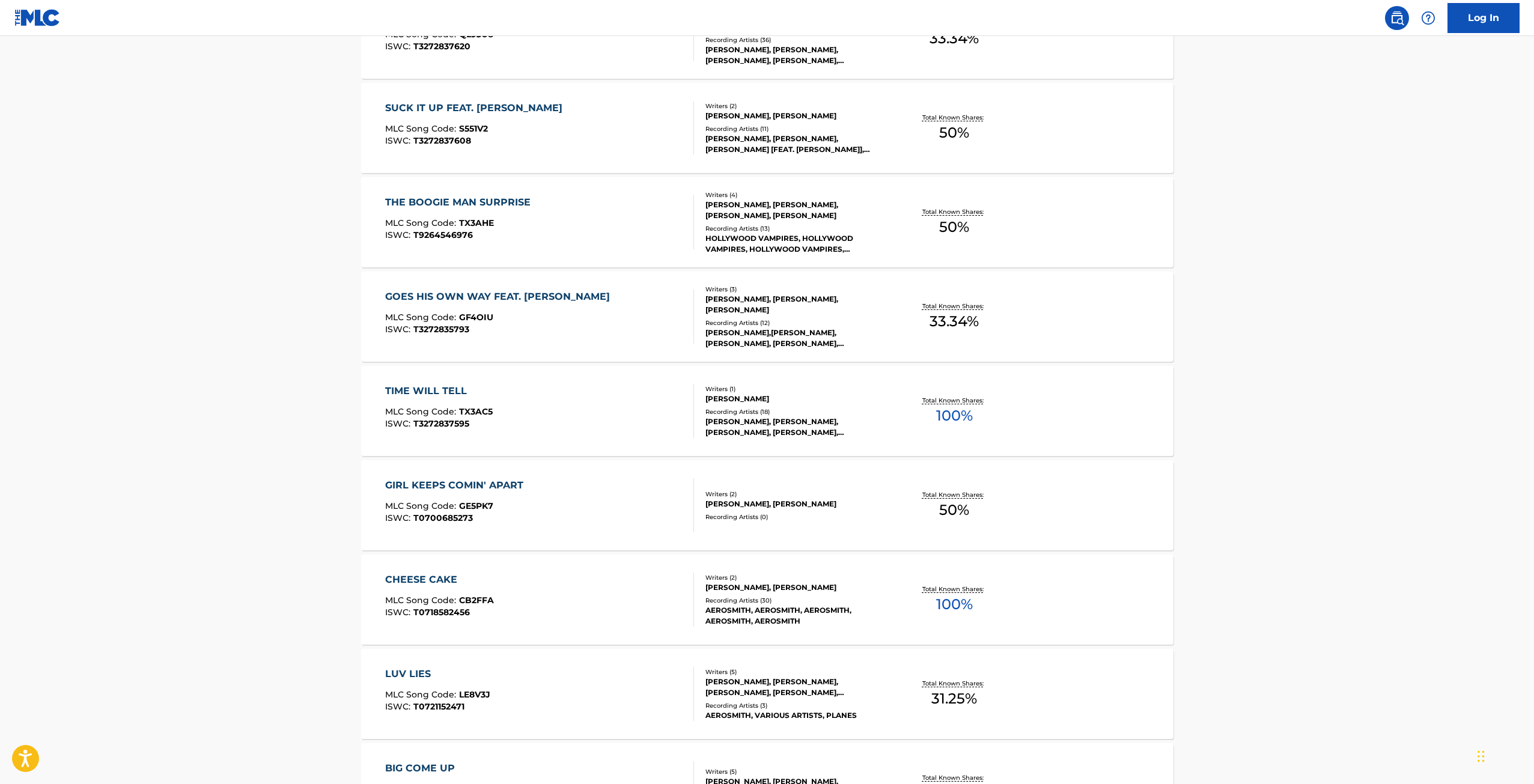
scroll to position [687, 0]
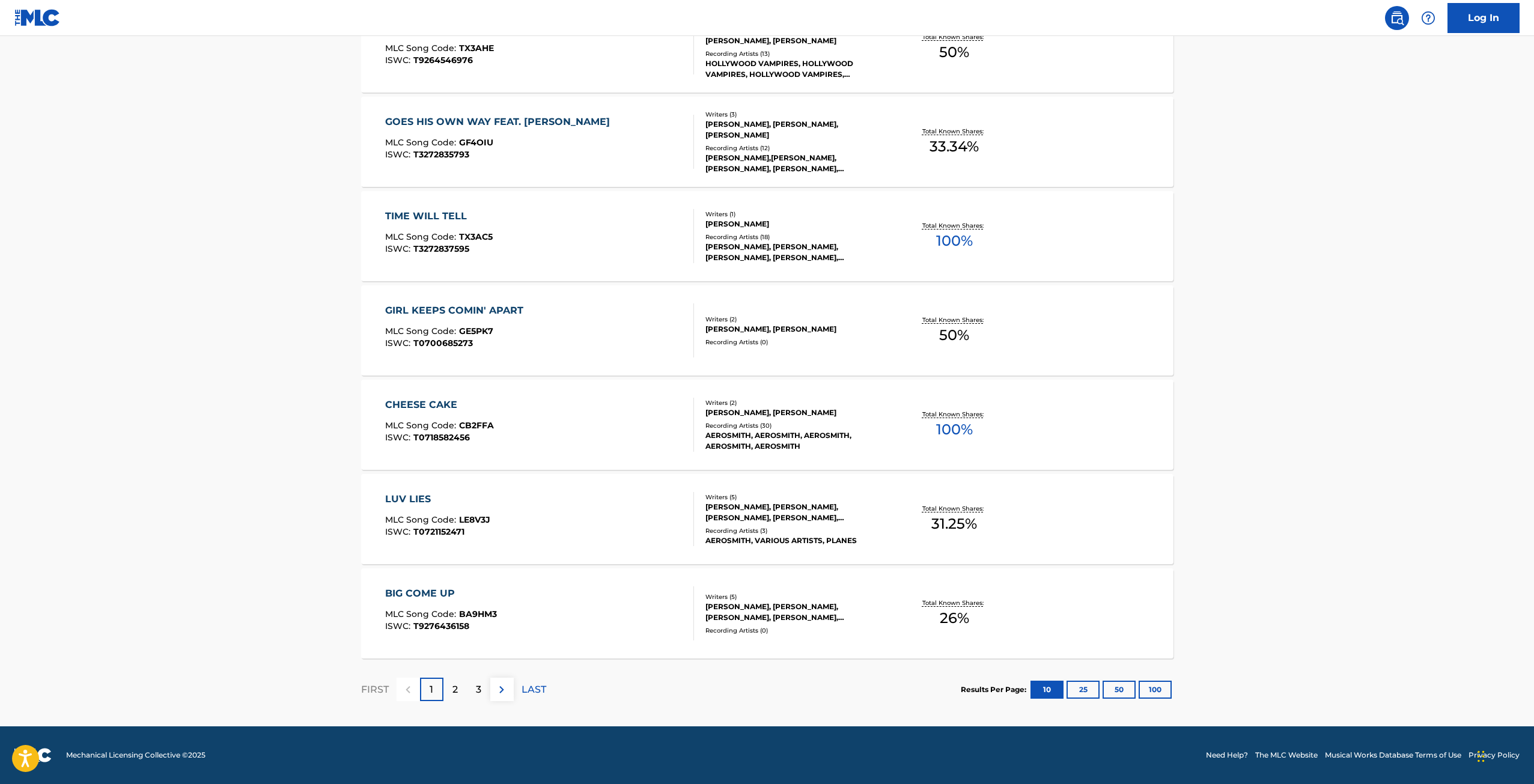
click at [456, 685] on p "2" at bounding box center [455, 689] width 5 height 14
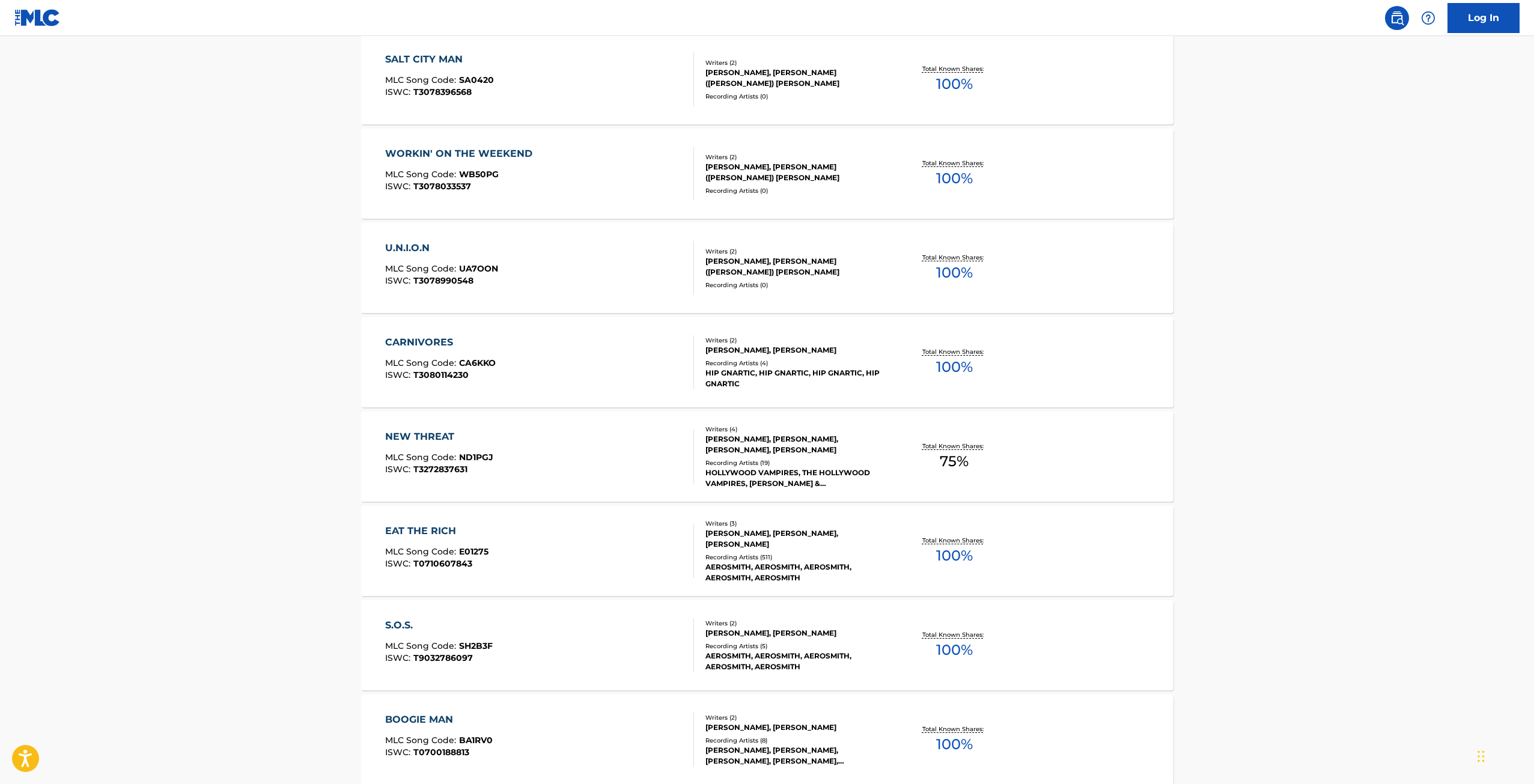
scroll to position [661, 0]
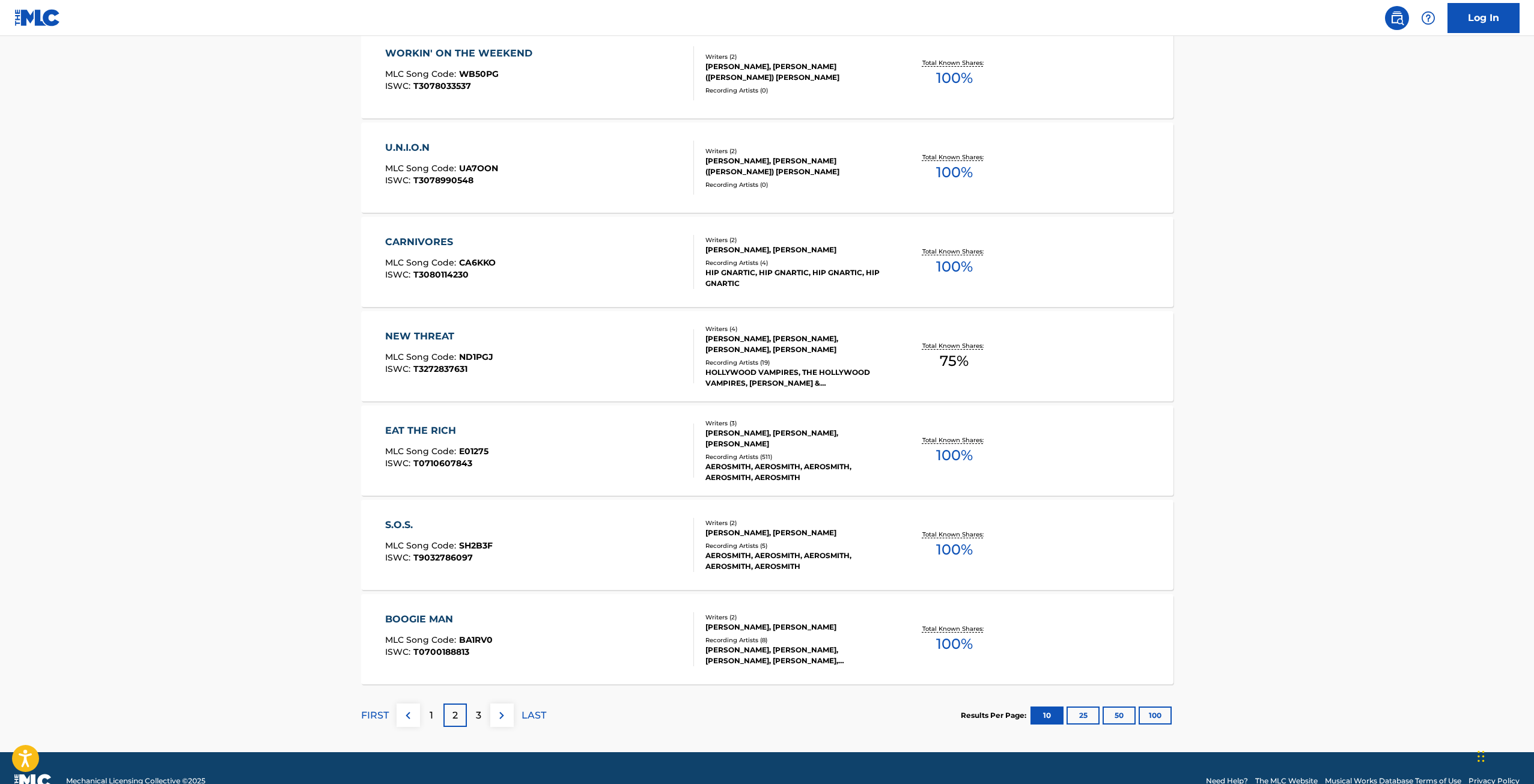
click at [484, 711] on div "3" at bounding box center [478, 715] width 23 height 23
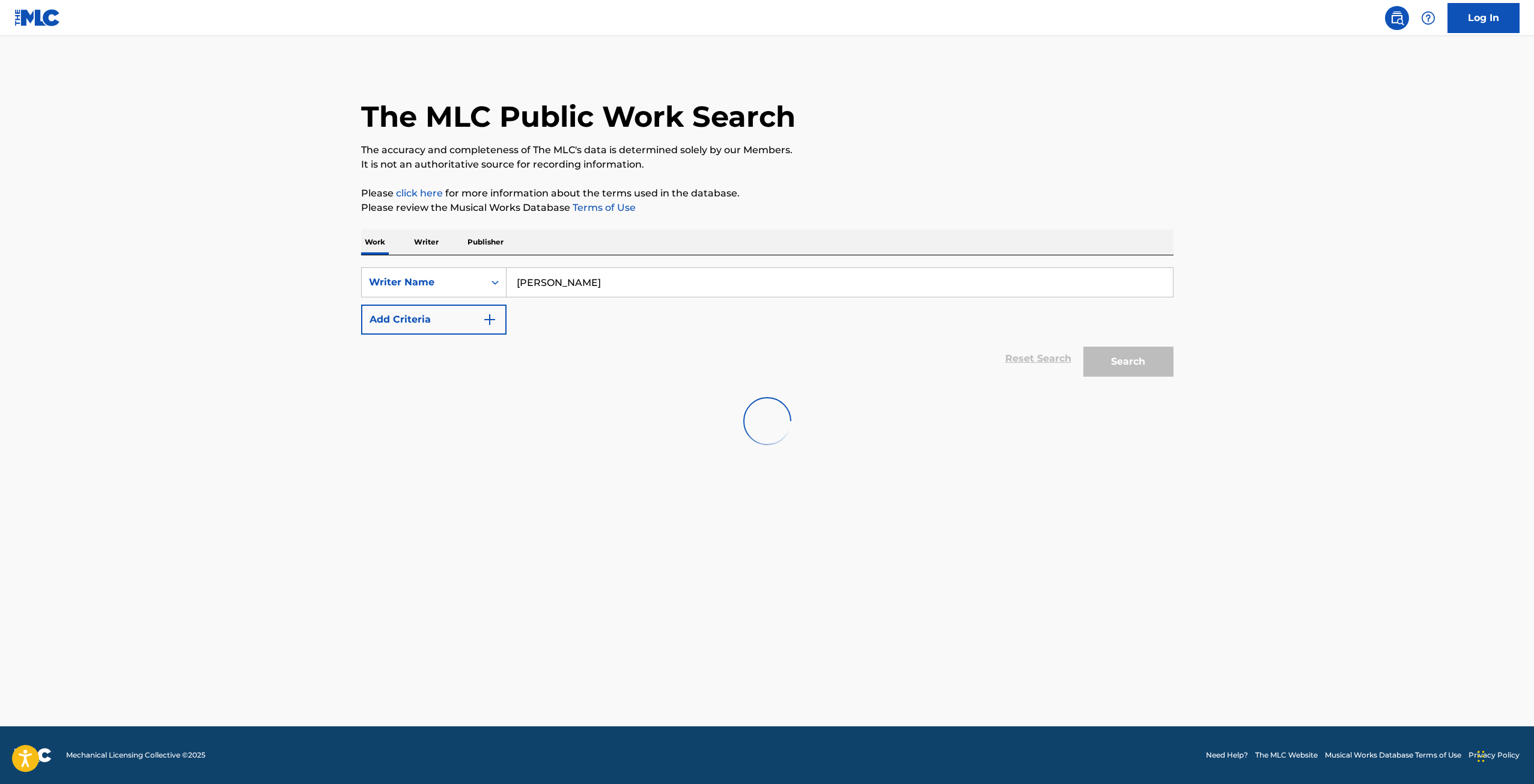
scroll to position [0, 0]
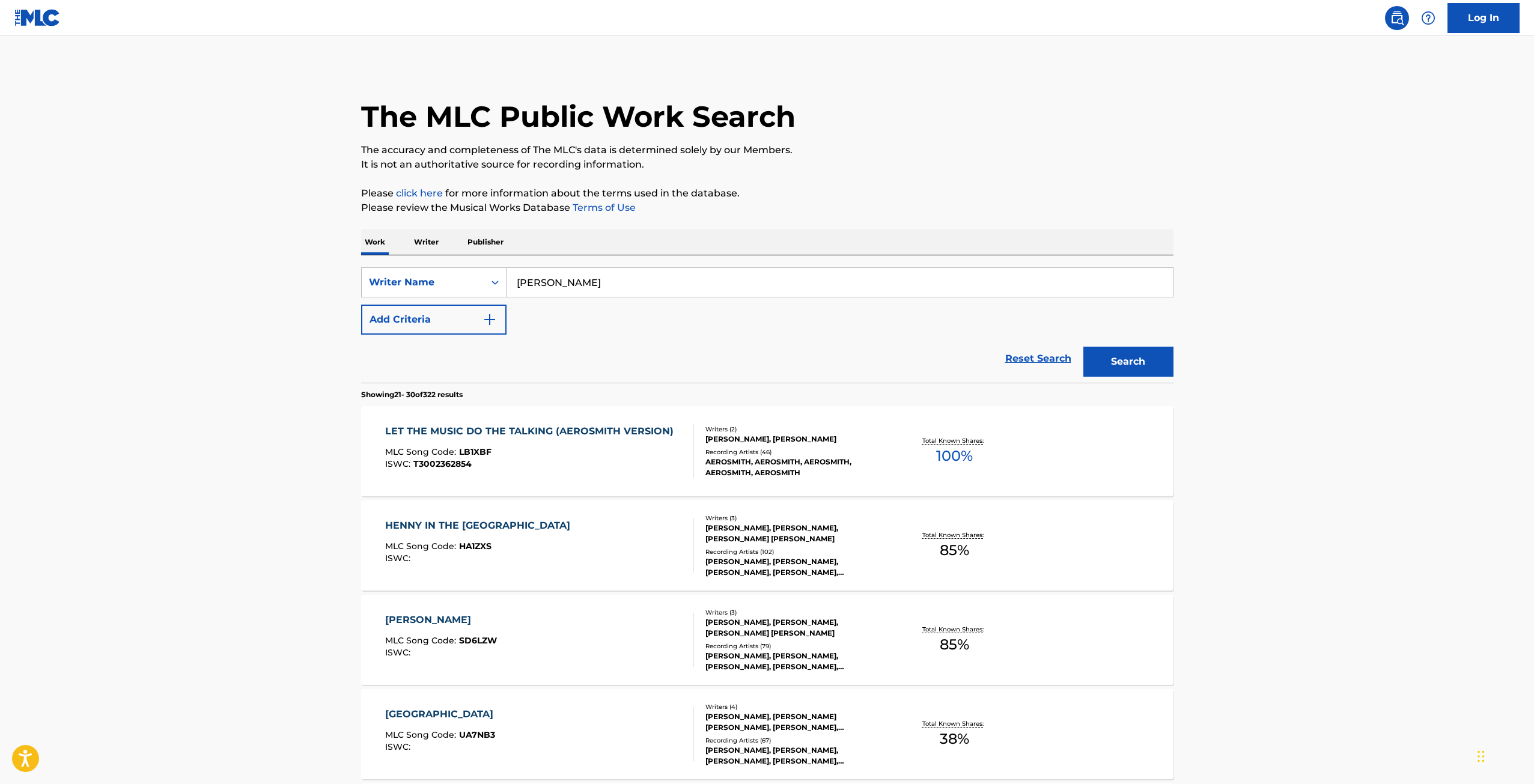
click at [468, 424] on div "LET THE MUSIC DO THE TALKING (AEROSMITH VERSION) MLC Song Code : LB1XBF ISWC : …" at bounding box center [767, 451] width 813 height 90
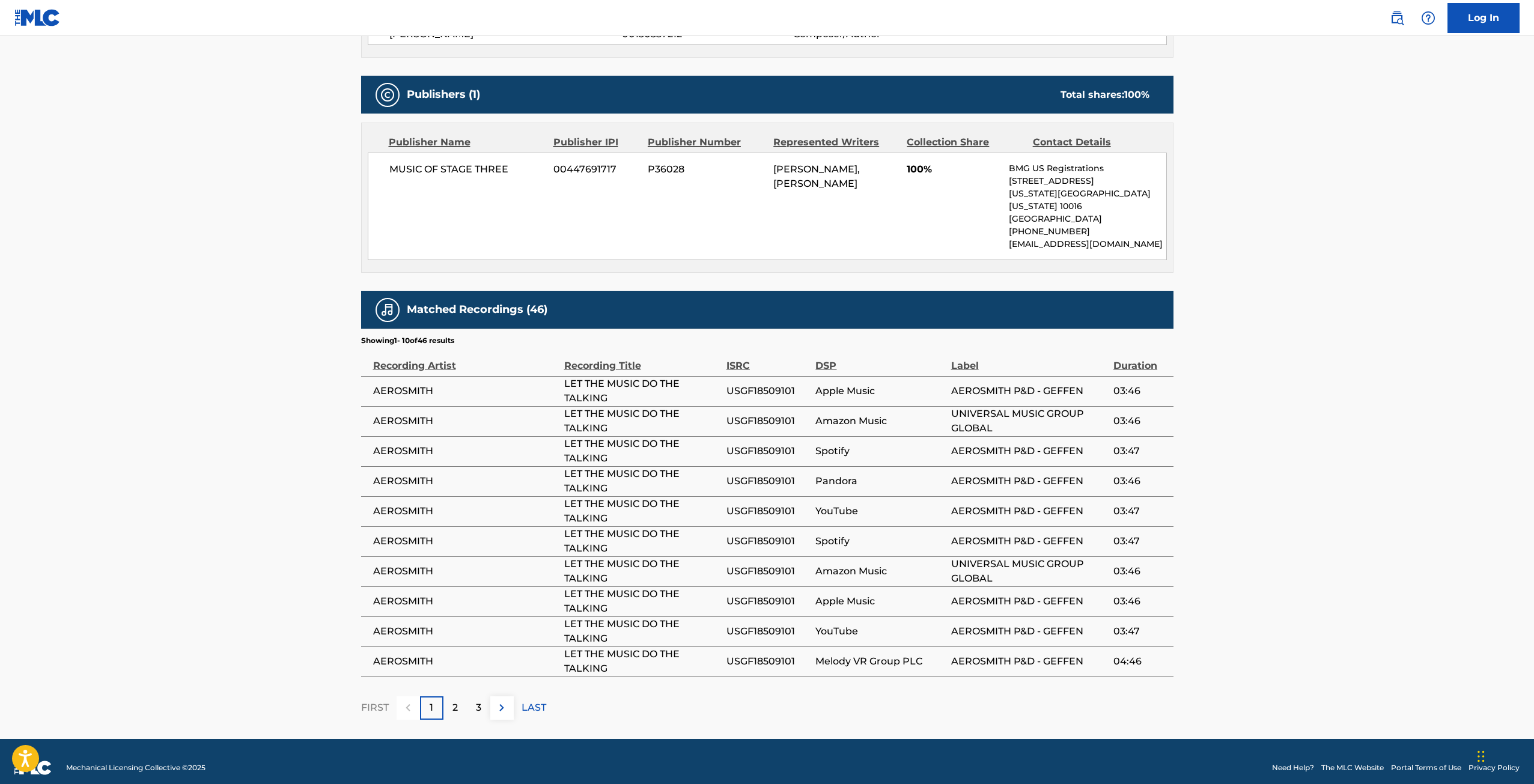
click at [456, 696] on div "2" at bounding box center [455, 708] width 23 height 23
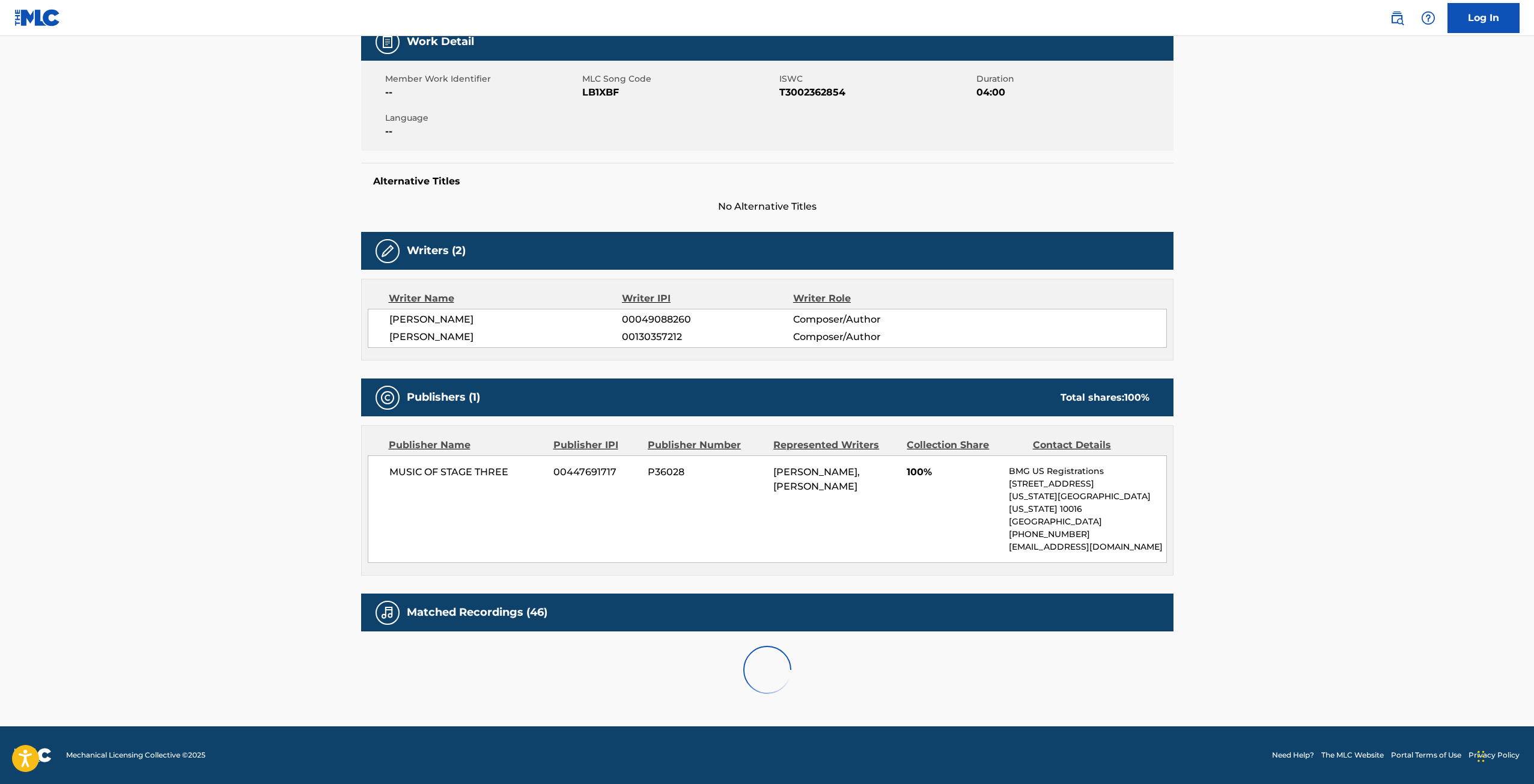
scroll to position [521, 0]
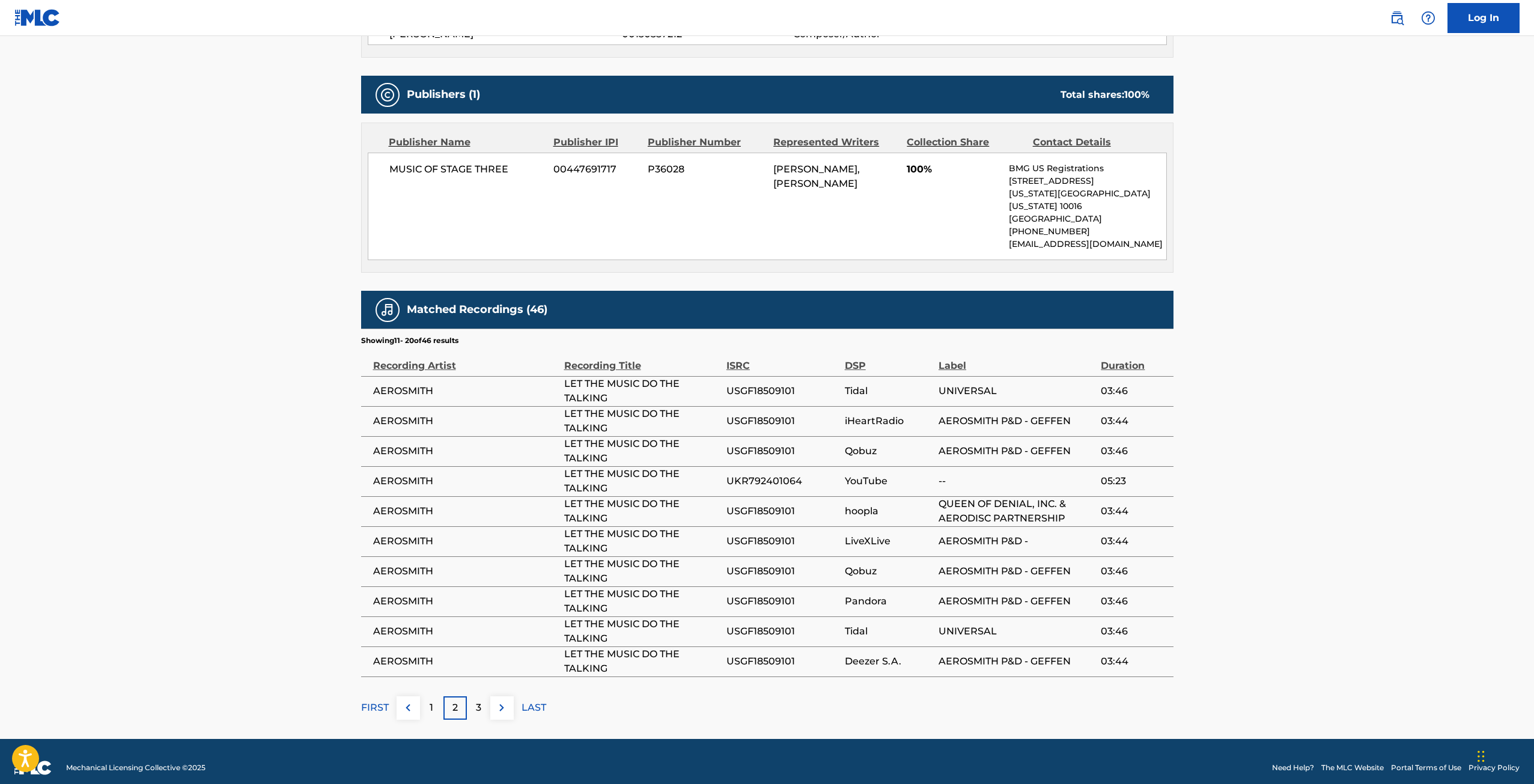
click at [481, 701] on p "3" at bounding box center [478, 708] width 5 height 14
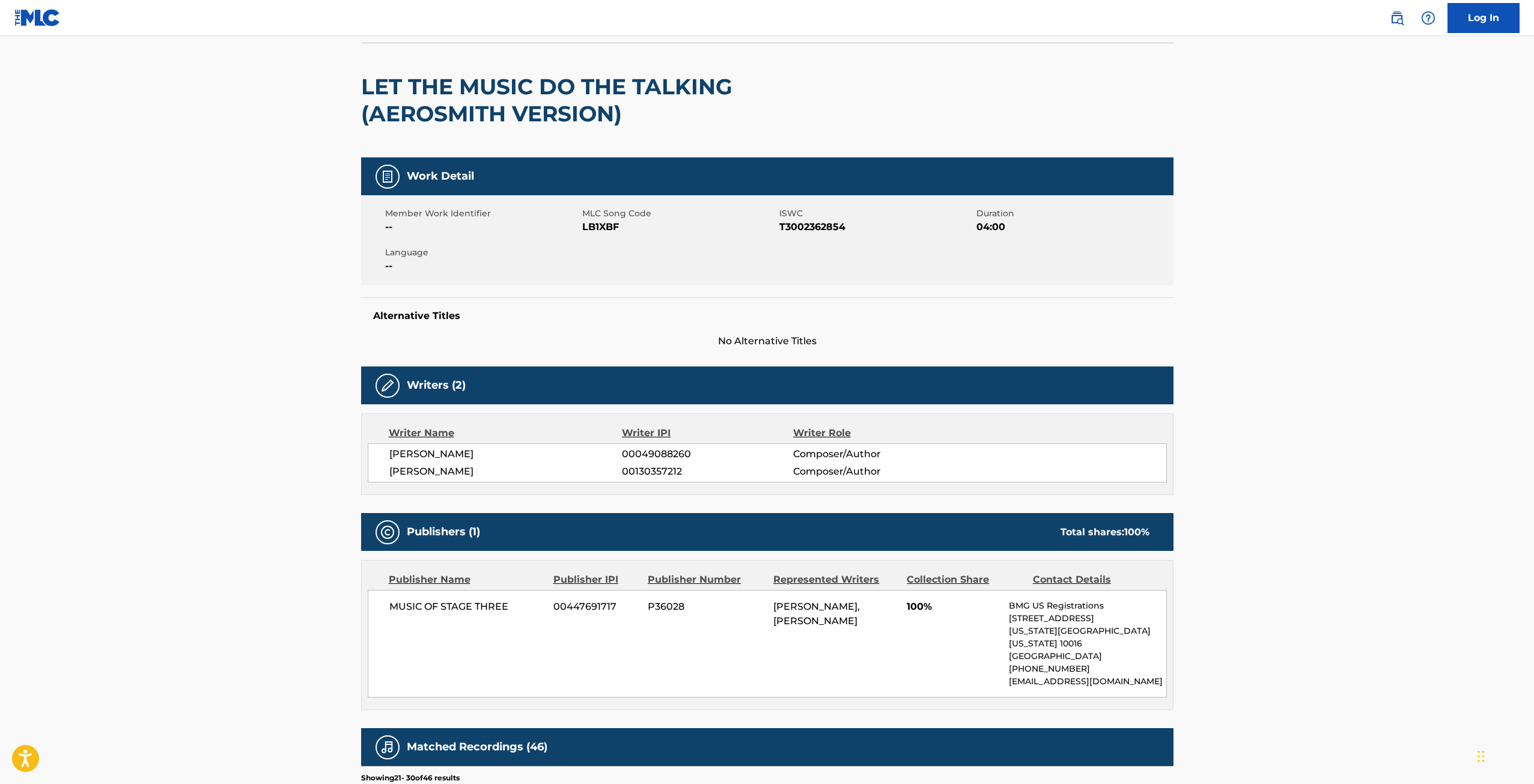
scroll to position [0, 0]
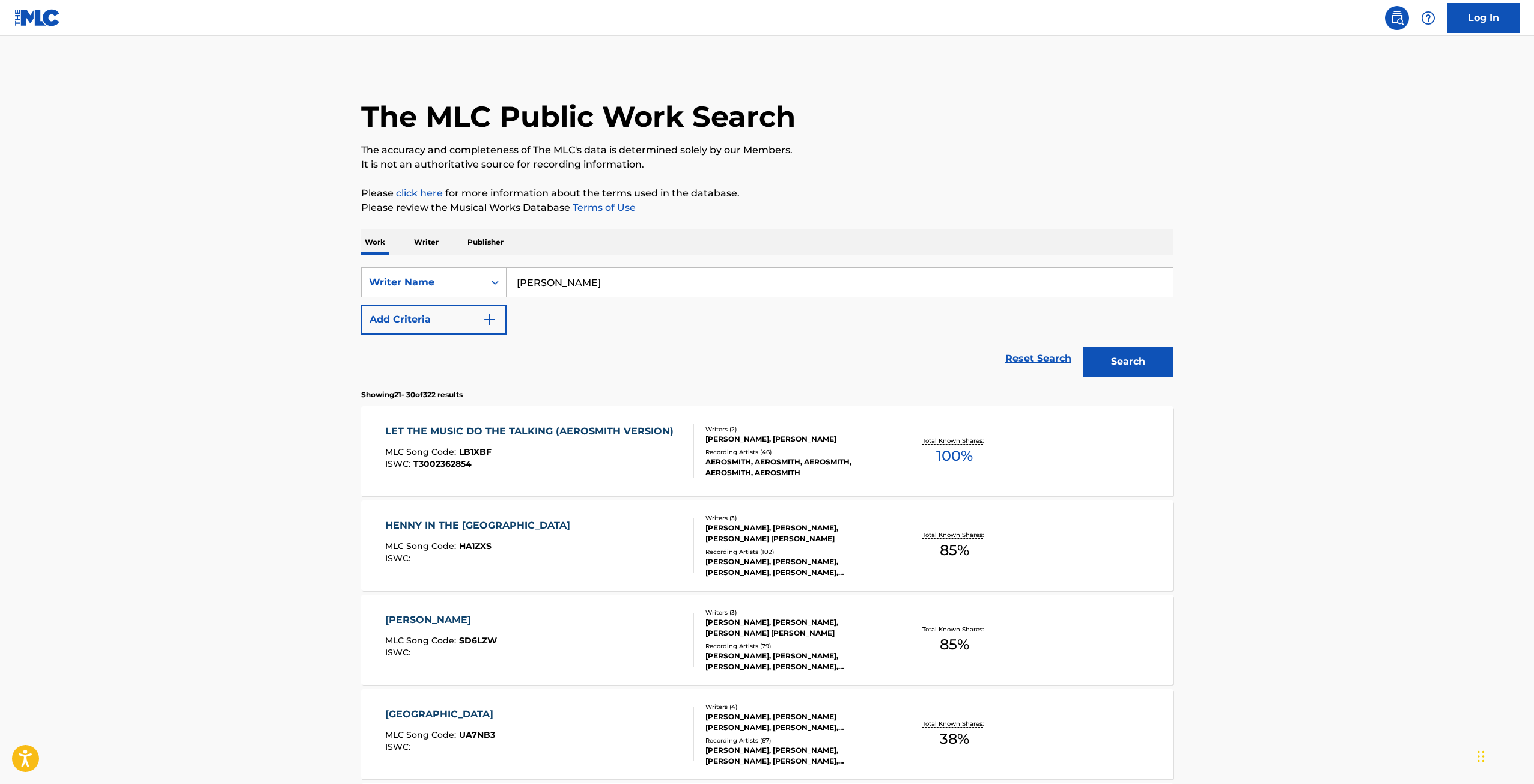
click at [440, 619] on div "[PERSON_NAME]" at bounding box center [441, 620] width 112 height 14
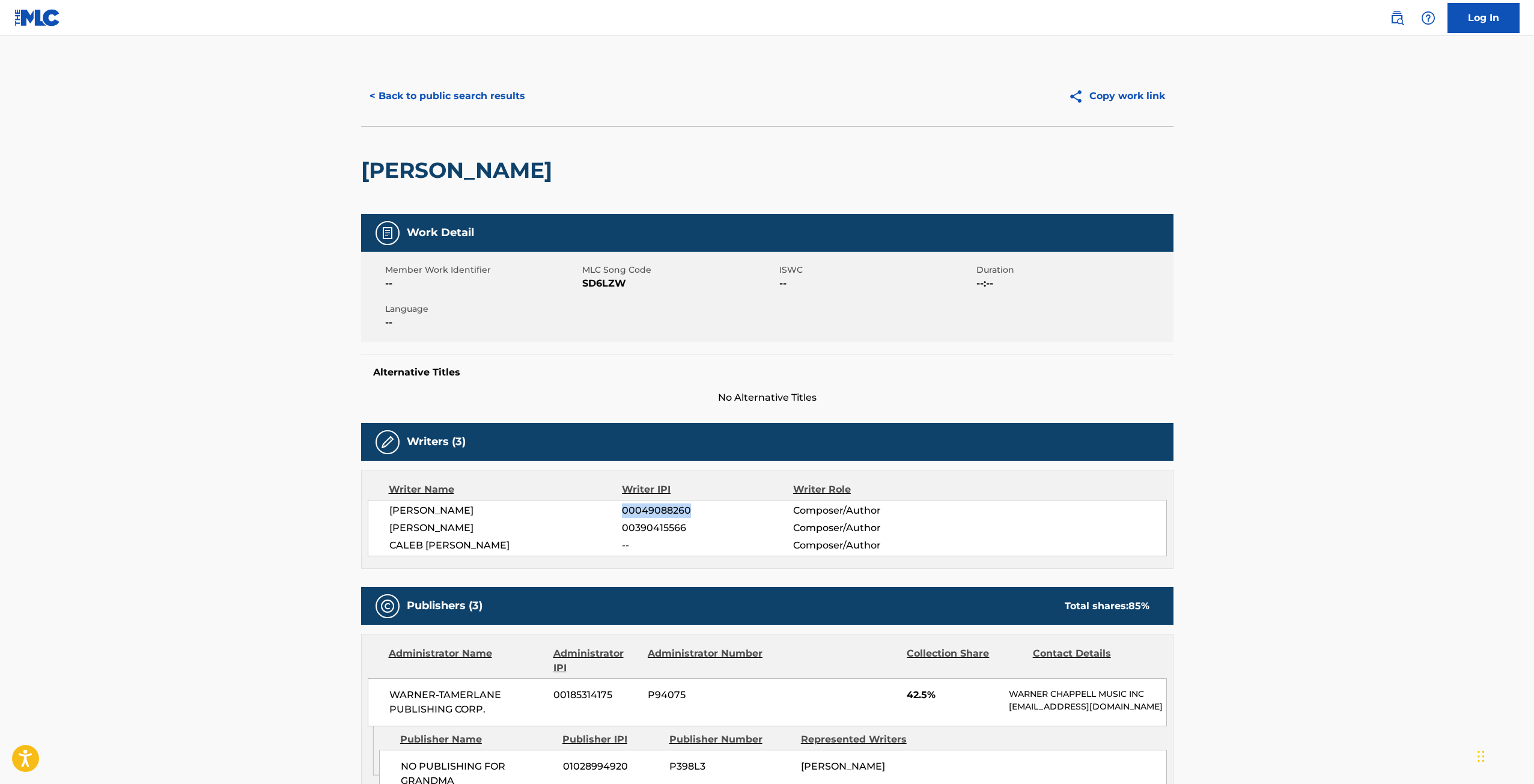
drag, startPoint x: 702, startPoint y: 507, endPoint x: 600, endPoint y: 518, distance: 102.6
click at [600, 518] on div "[PERSON_NAME] 00049088260 Composer/Author [PERSON_NAME] 00390415566 Composer/Au…" at bounding box center [767, 528] width 799 height 57
copy div "00049088260"
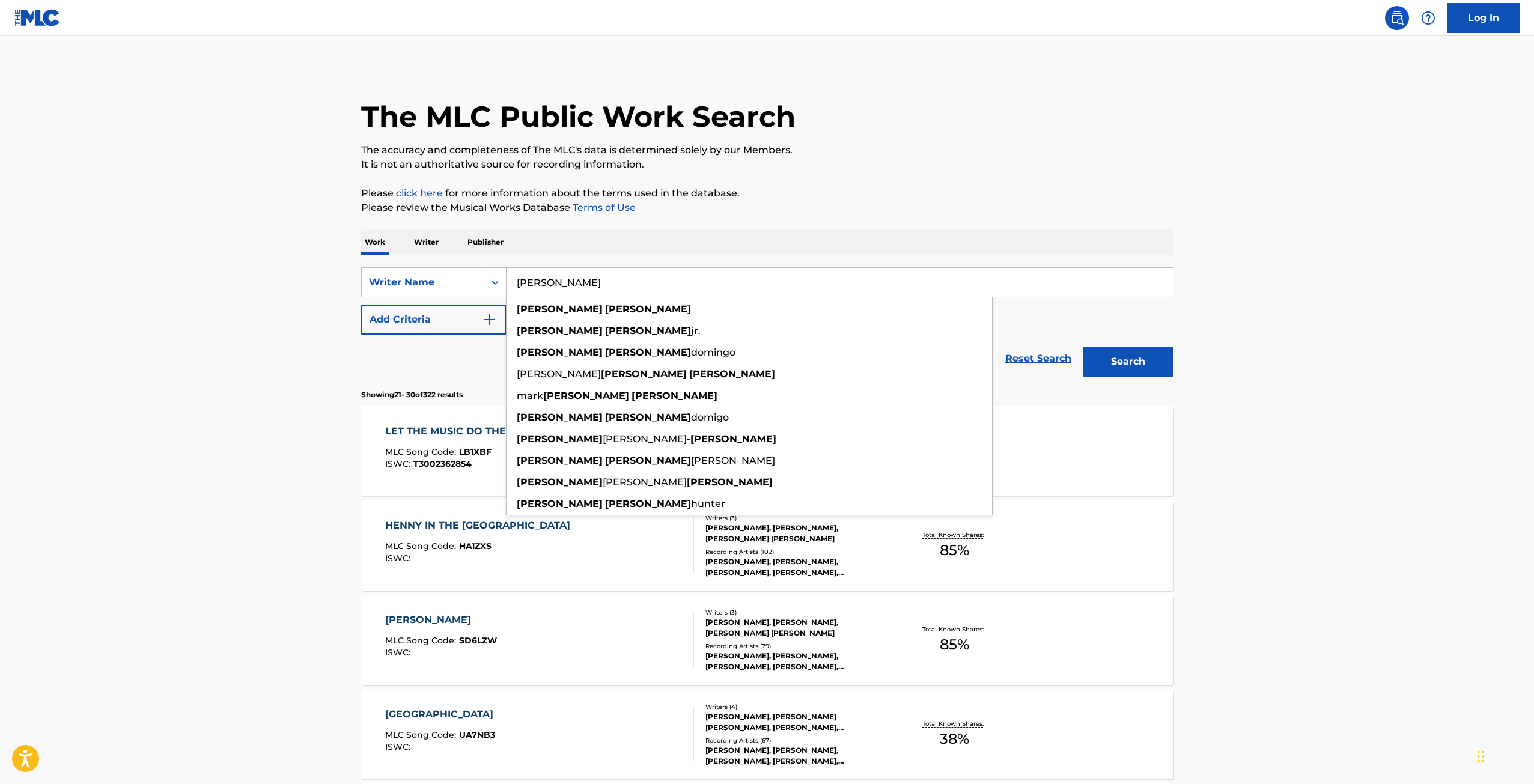
drag, startPoint x: 632, startPoint y: 282, endPoint x: 443, endPoint y: 256, distance: 190.8
click at [443, 256] on div "SearchWithCriteria4b39e138-7a7f-4b08-8b40-f6930cc06675 Writer Name [PERSON_NAME…" at bounding box center [767, 319] width 813 height 127
paste input "00049088260"
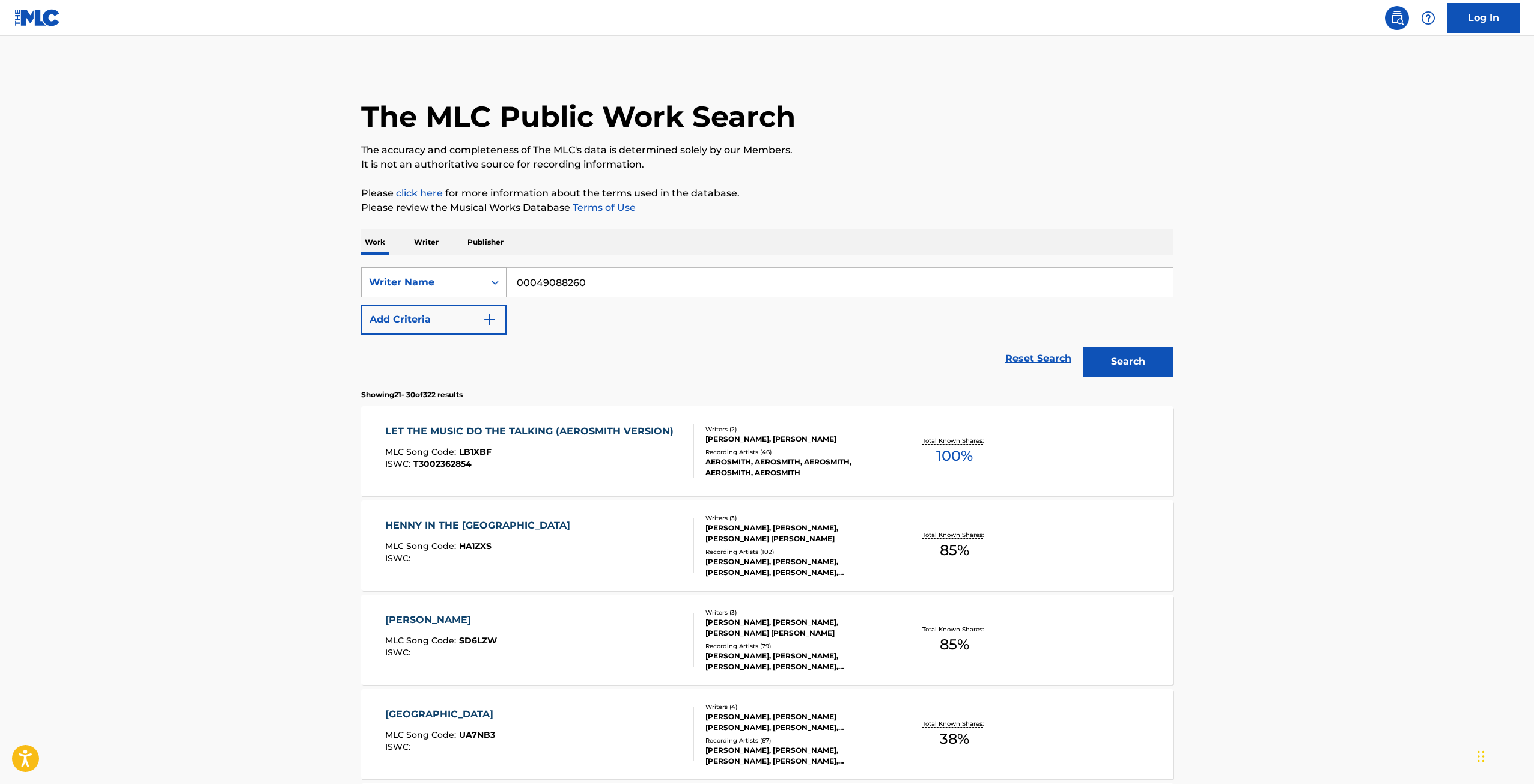
type input "00049088260"
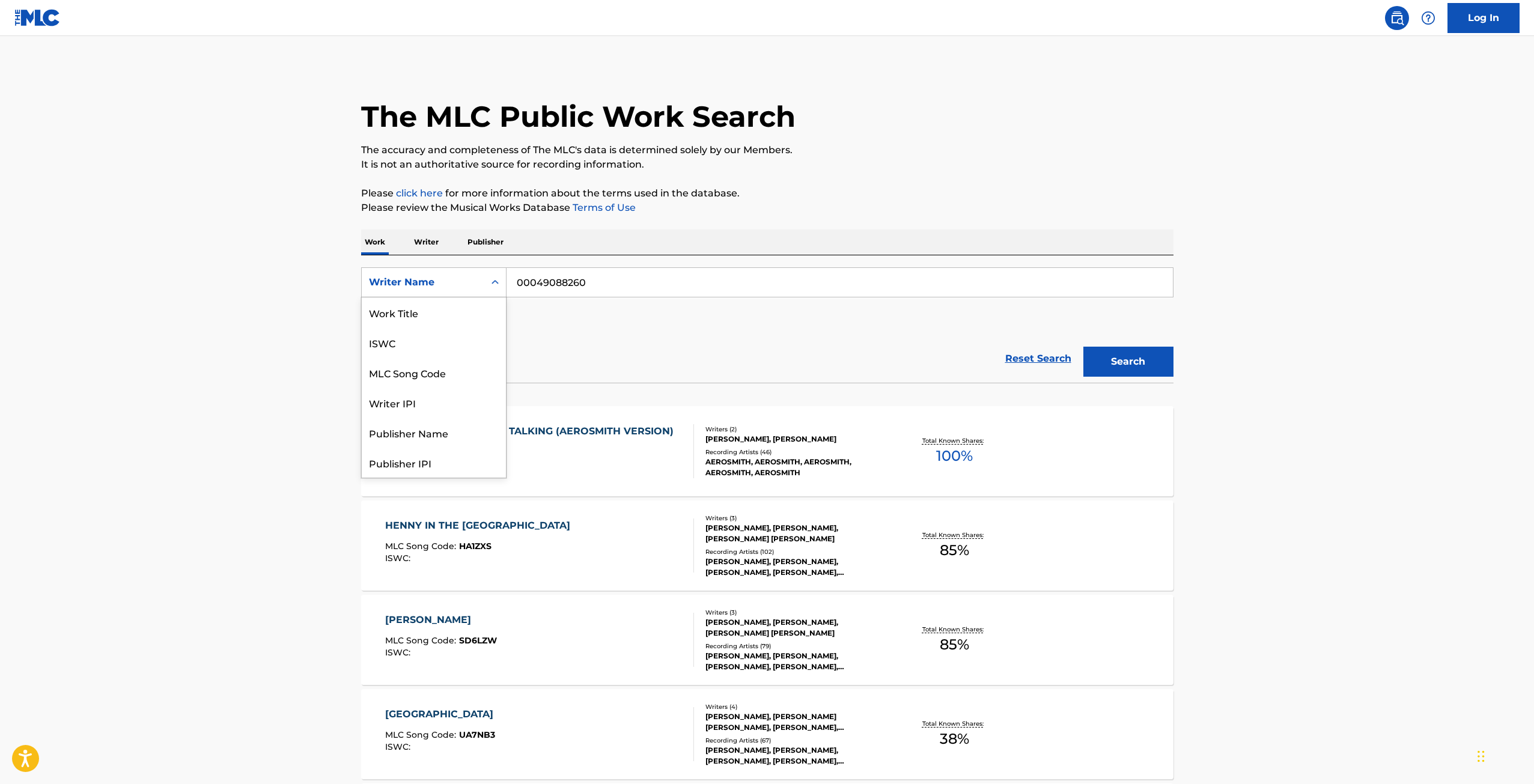
click at [428, 288] on div "Writer Name" at bounding box center [423, 282] width 108 height 14
click at [416, 340] on div "Writer IPI" at bounding box center [434, 343] width 145 height 30
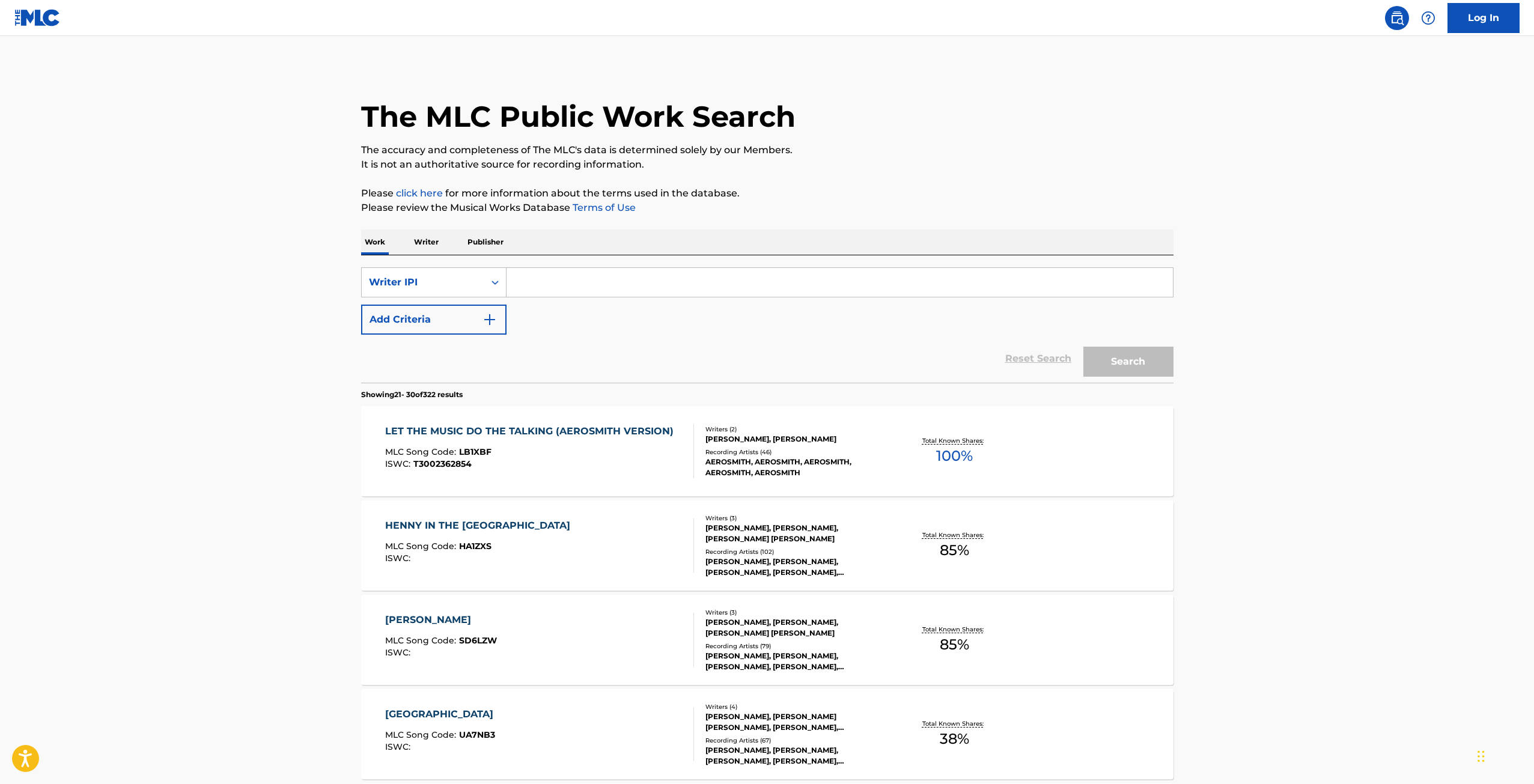
click at [942, 285] on input "Search Form" at bounding box center [839, 282] width 667 height 29
paste input "00049088260"
type input "00049088260"
click at [1129, 363] on button "Search" at bounding box center [1128, 362] width 90 height 30
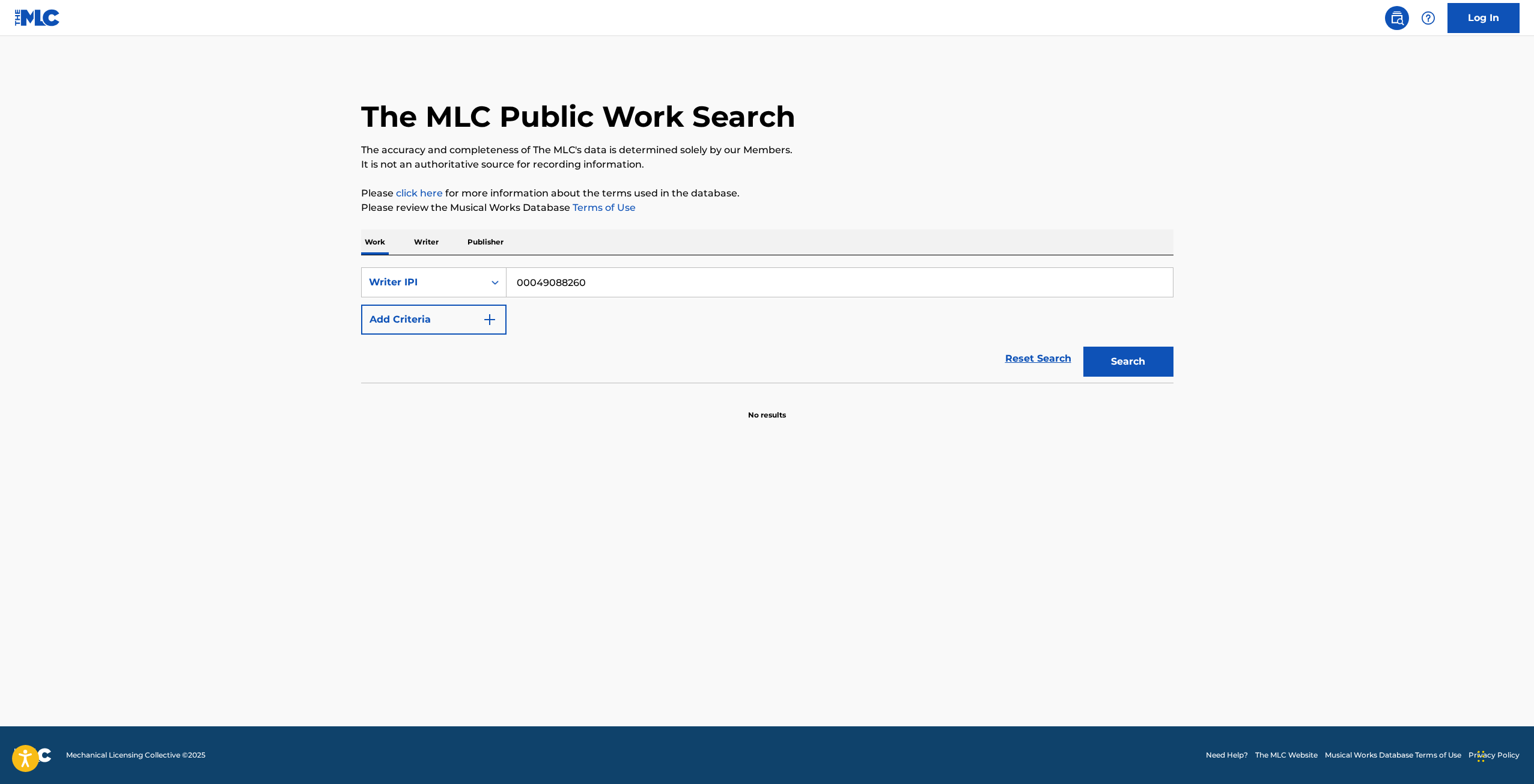
click at [571, 278] on input "00049088260" at bounding box center [839, 282] width 667 height 29
drag, startPoint x: 636, startPoint y: 286, endPoint x: 353, endPoint y: 281, distance: 283.0
click at [353, 281] on div "The MLC Public Work Search The accuracy and completeness of The MLC's data is d…" at bounding box center [767, 243] width 842 height 355
click at [434, 283] on div "Writer IPI" at bounding box center [423, 282] width 108 height 14
click at [403, 410] on div "Publisher IPI" at bounding box center [434, 403] width 145 height 30
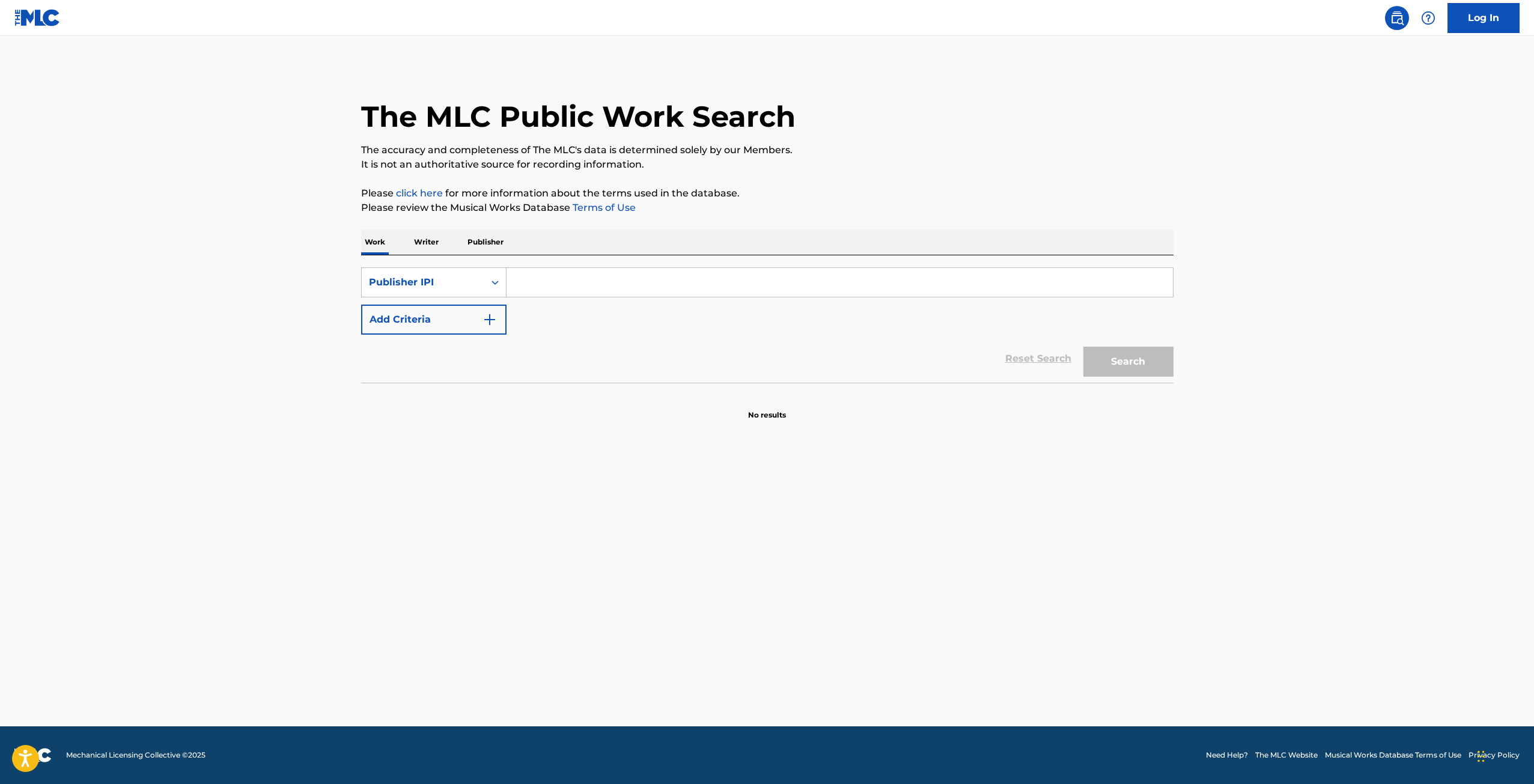
click at [950, 270] on input "Search Form" at bounding box center [839, 282] width 667 height 29
paste input "00049088260"
type input "00049088260"
click at [1141, 367] on button "Search" at bounding box center [1128, 362] width 90 height 30
click at [515, 279] on input "00049088260" at bounding box center [839, 282] width 667 height 29
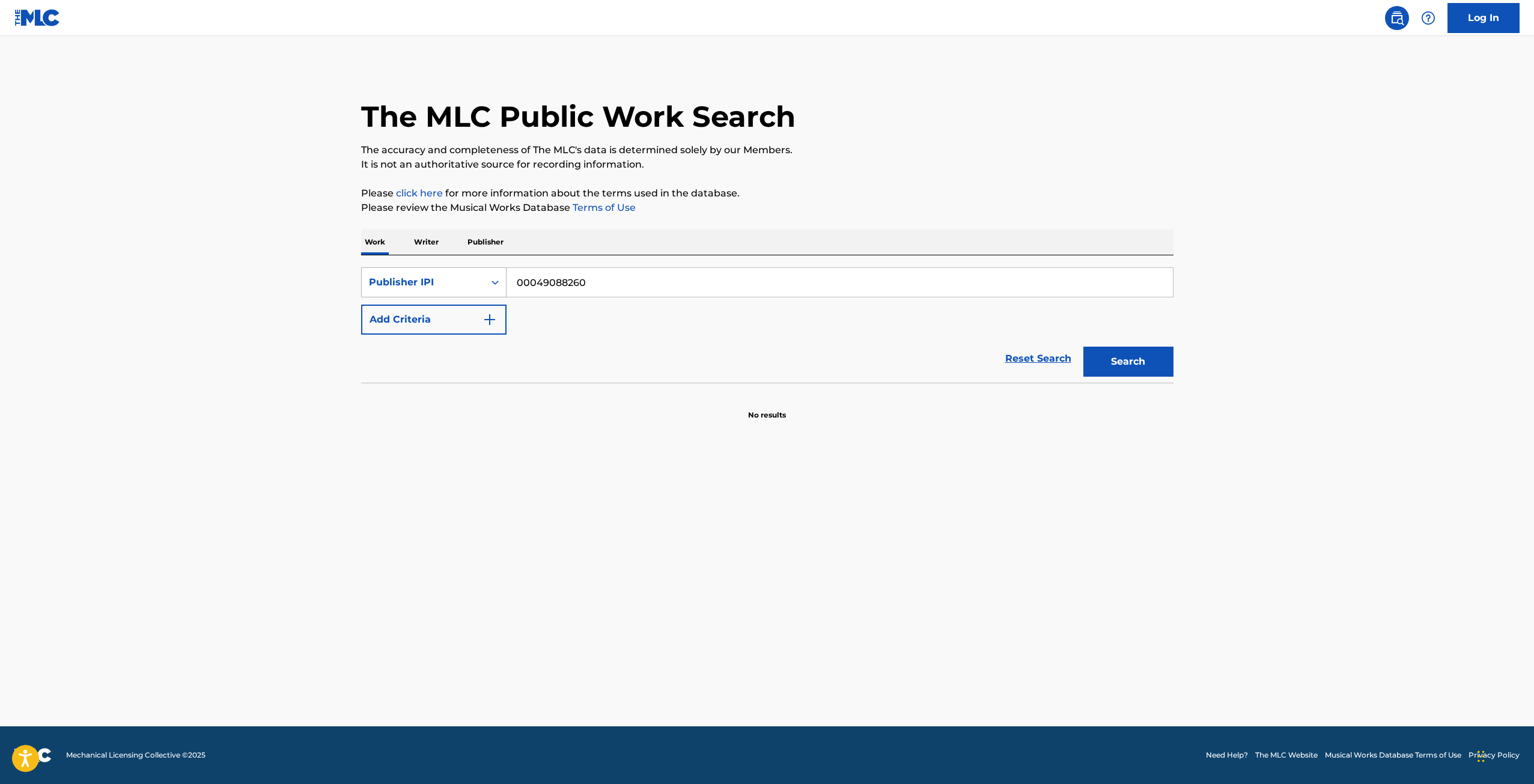
click at [486, 282] on div "Search Form" at bounding box center [495, 282] width 22 height 22
click at [430, 245] on p "Writer" at bounding box center [426, 241] width 32 height 25
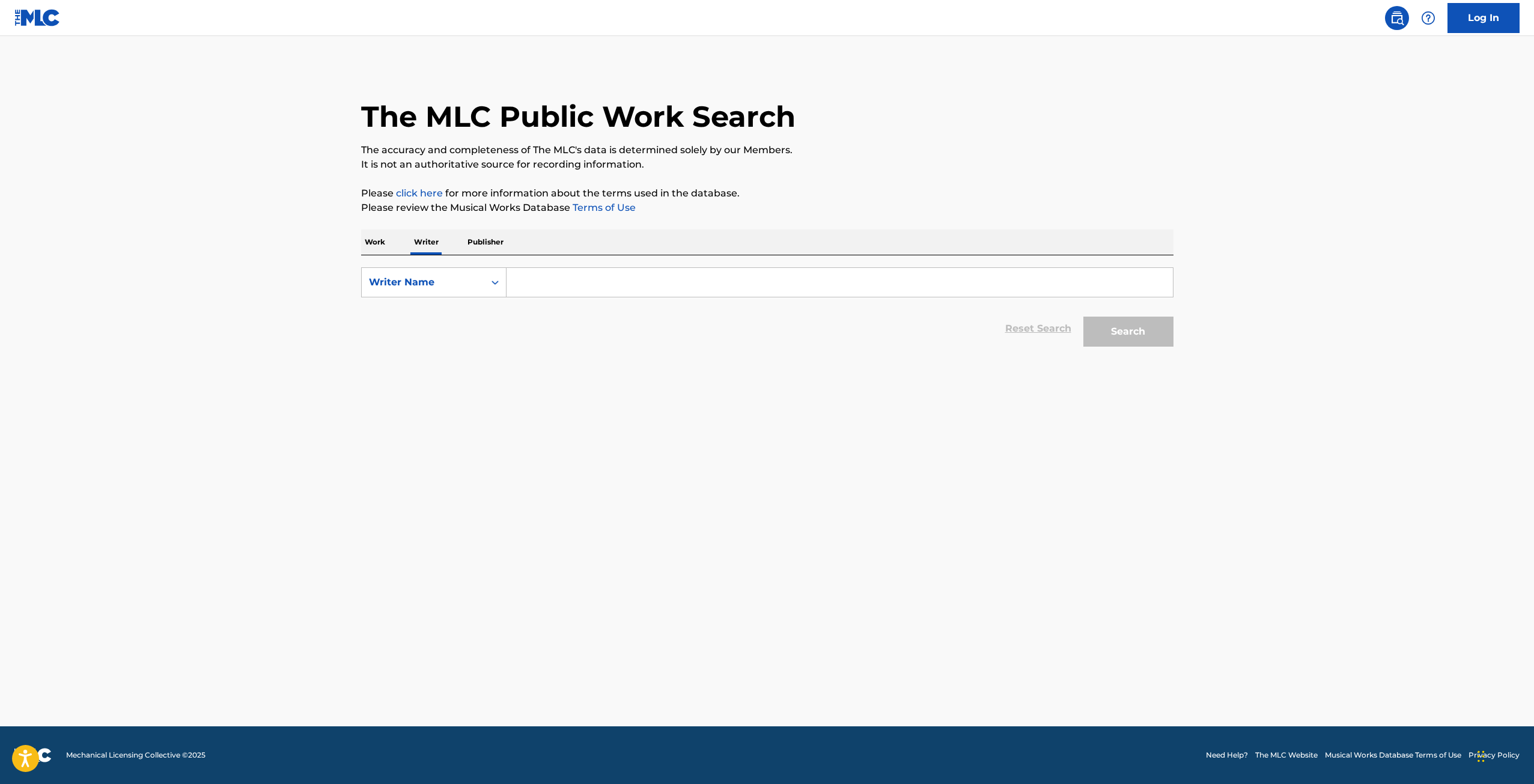
click at [674, 286] on input "Search Form" at bounding box center [839, 282] width 667 height 29
paste input "00049088260"
type input "00049088260"
click at [1139, 322] on button "Search" at bounding box center [1128, 332] width 90 height 30
